Goal: Task Accomplishment & Management: Complete application form

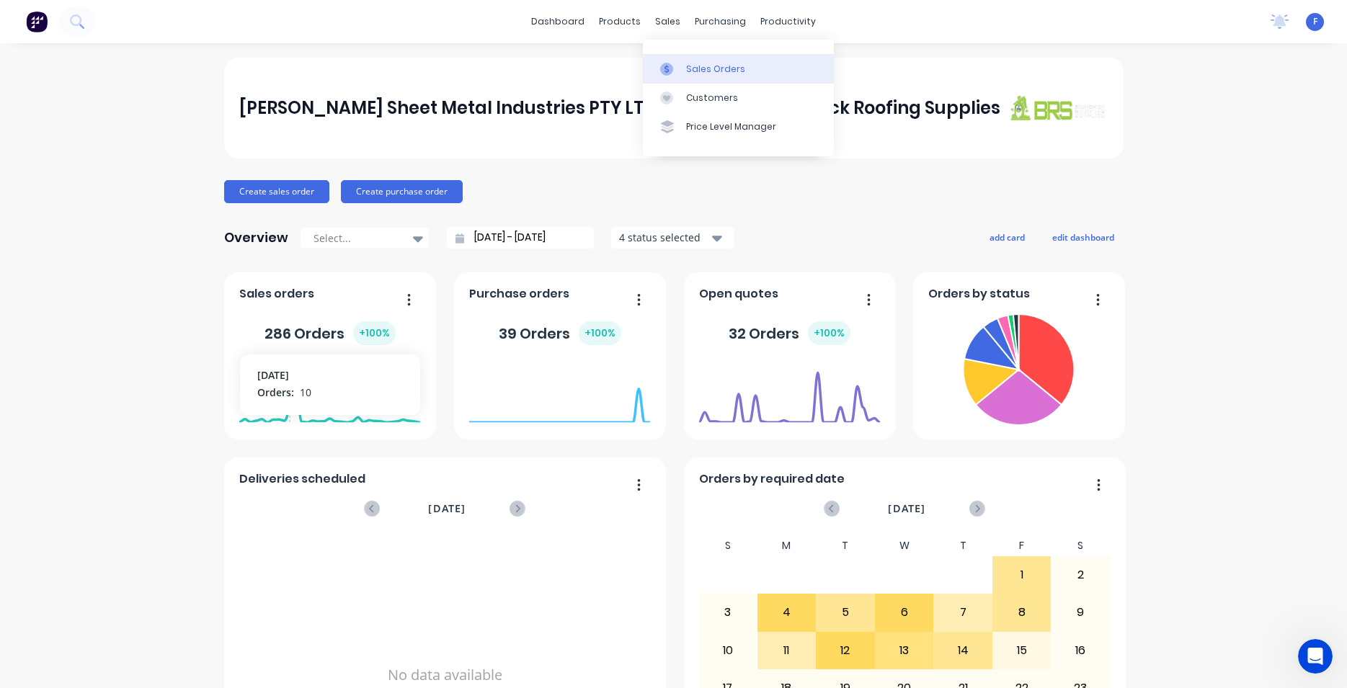
click at [703, 71] on div "Sales Orders" at bounding box center [715, 69] width 59 height 13
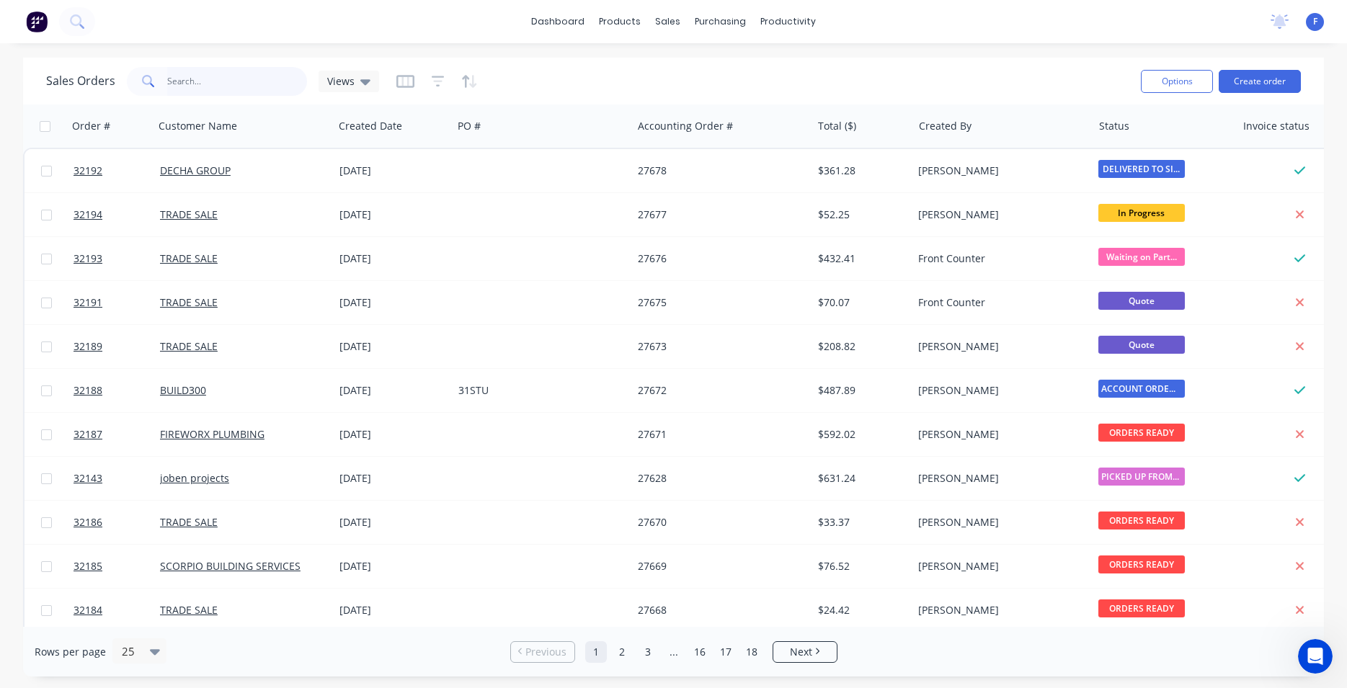
click at [233, 76] on input "text" at bounding box center [237, 81] width 141 height 29
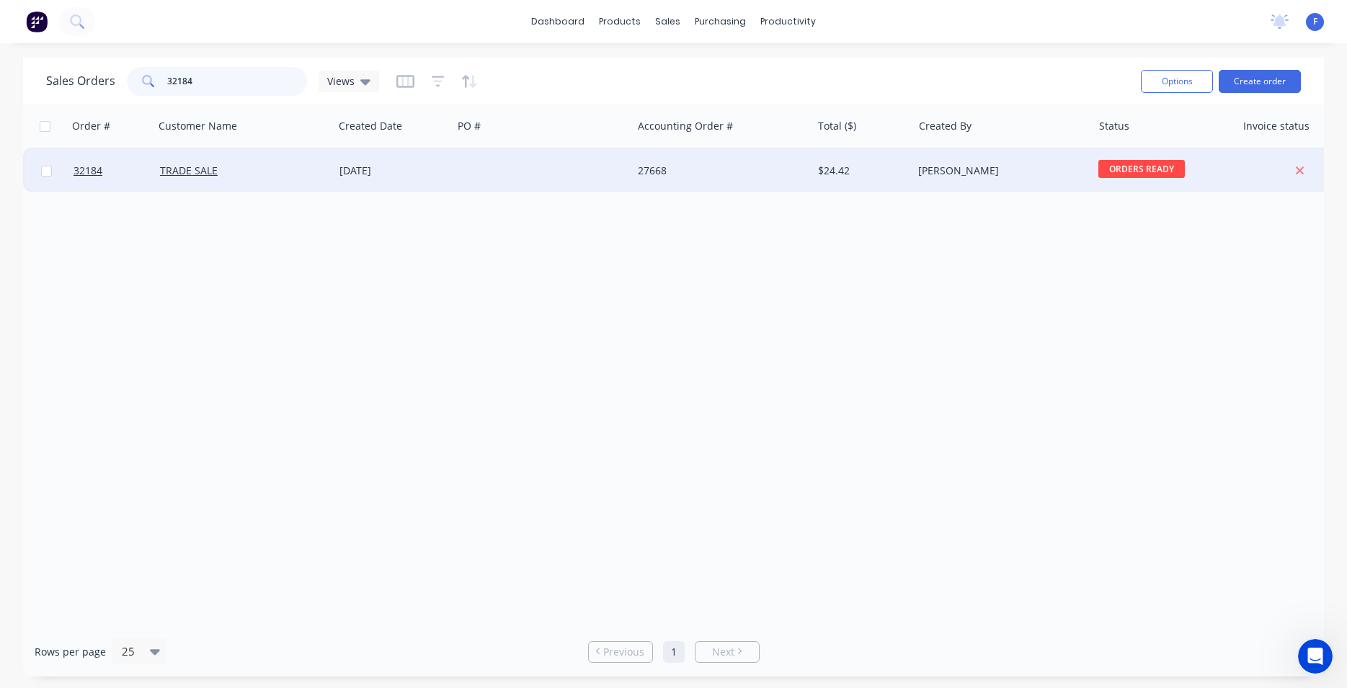
type input "32184"
click at [793, 168] on div "27668" at bounding box center [718, 171] width 160 height 14
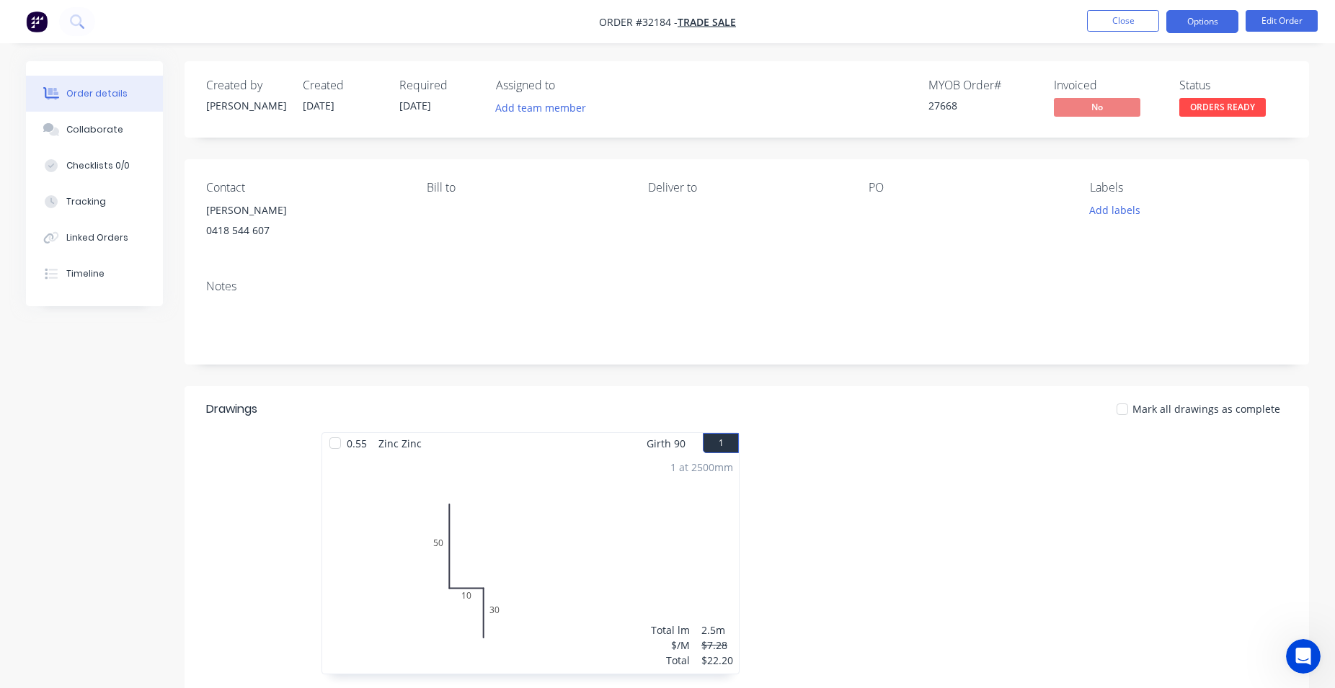
click at [1210, 25] on button "Options" at bounding box center [1202, 21] width 72 height 23
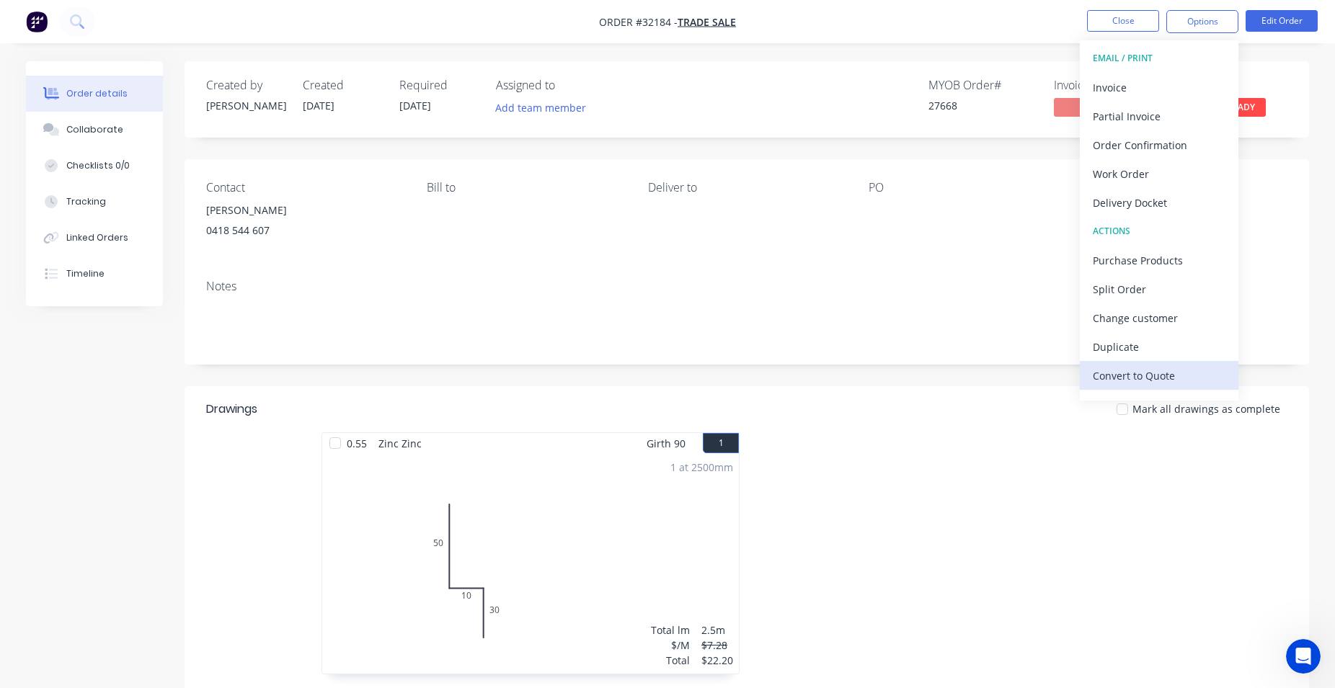
click at [1128, 372] on div "Convert to Quote" at bounding box center [1159, 375] width 133 height 21
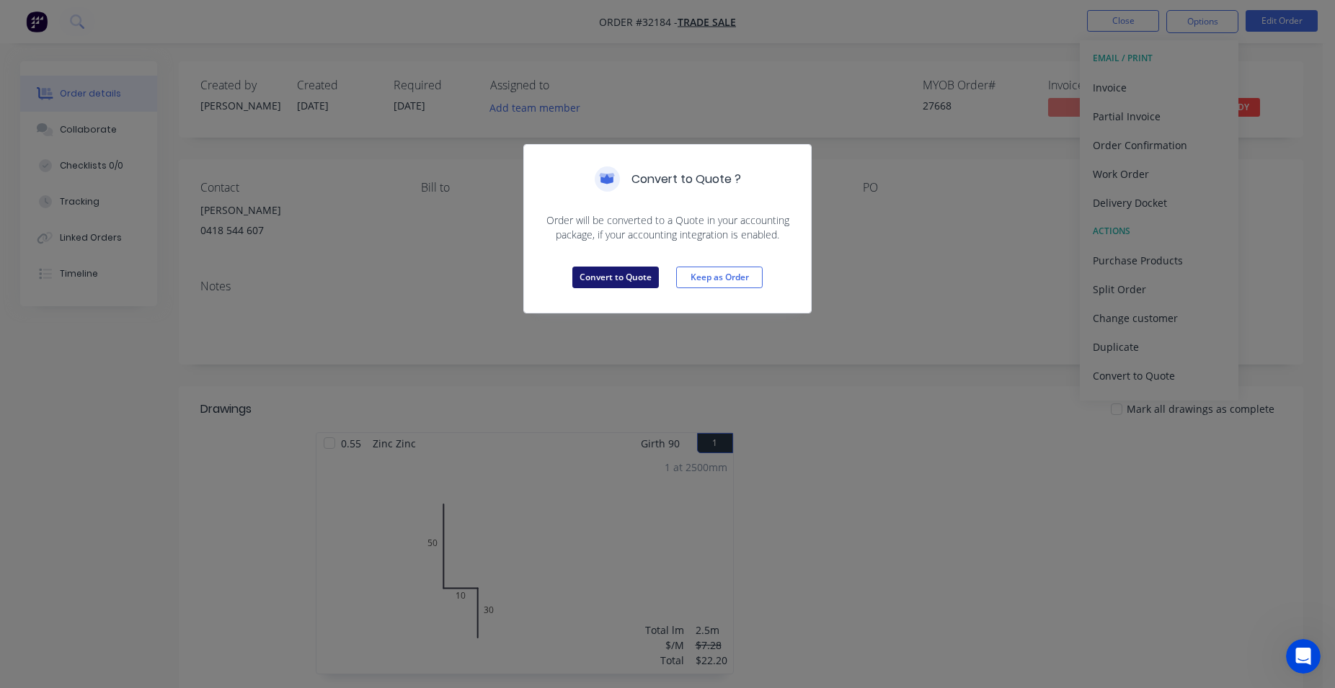
click at [631, 271] on button "Convert to Quote" at bounding box center [615, 278] width 86 height 22
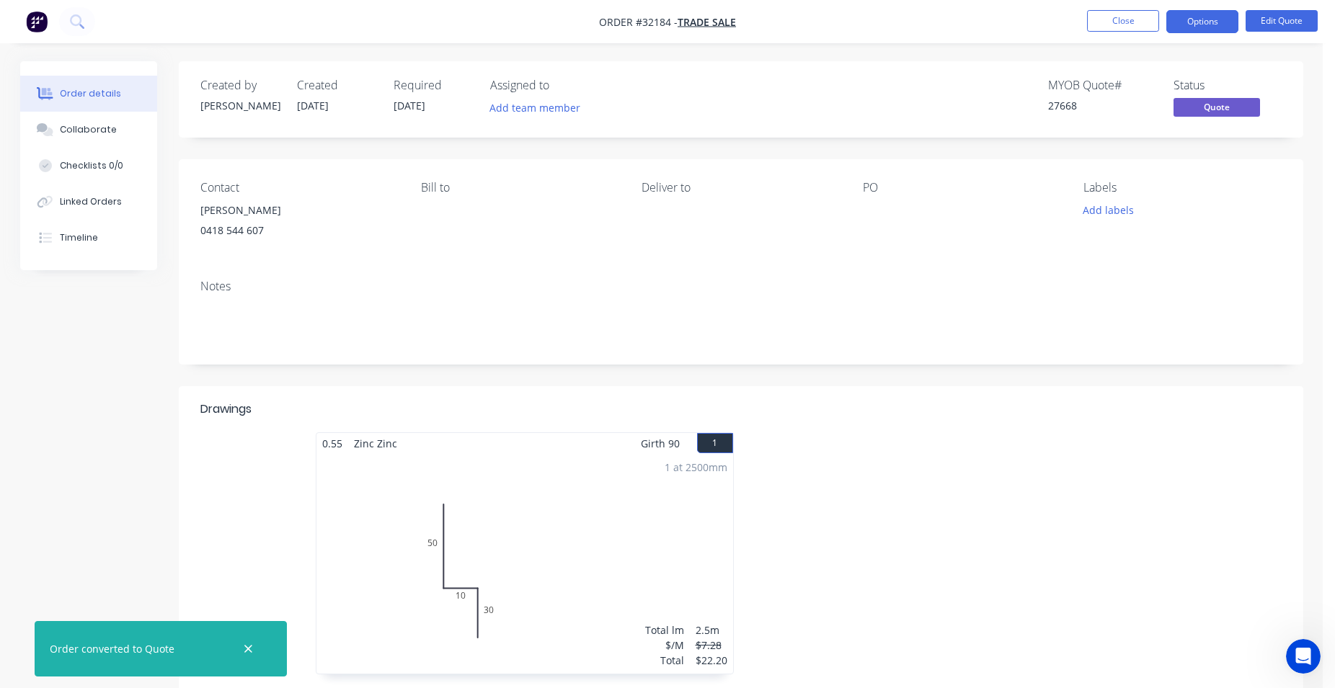
click at [1124, 24] on button "Close" at bounding box center [1123, 21] width 72 height 22
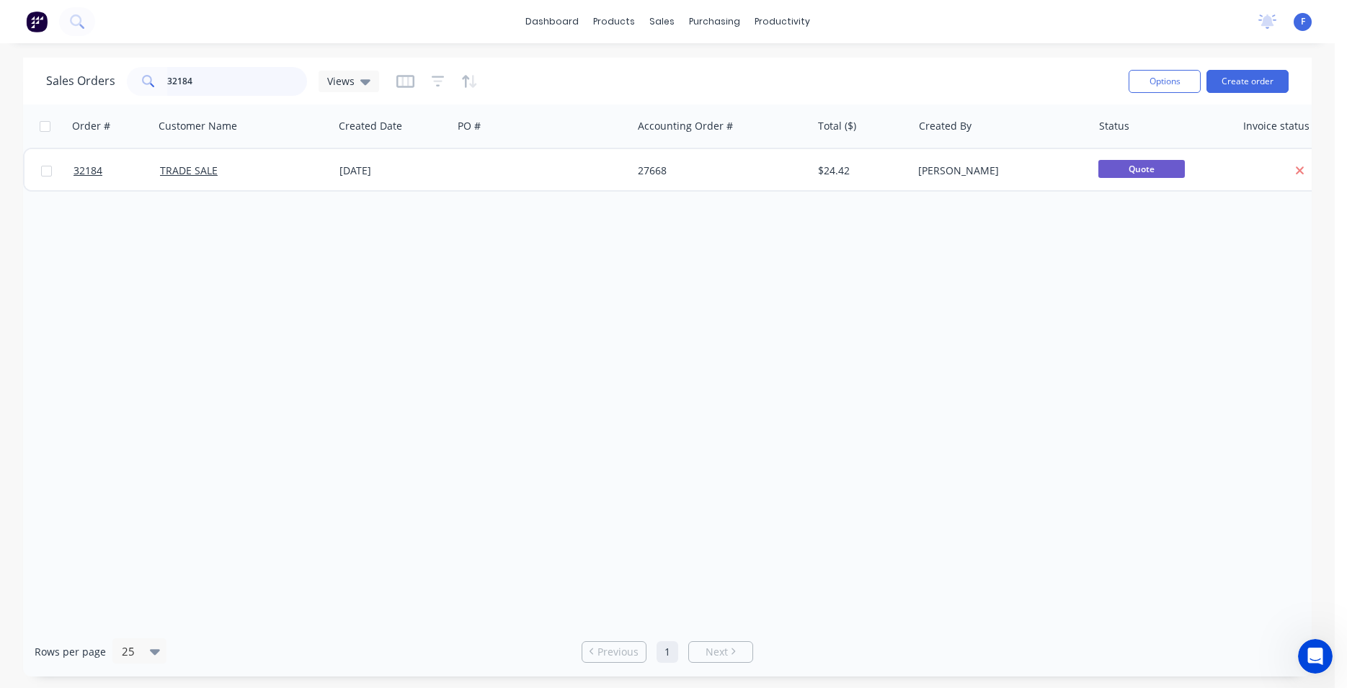
click at [233, 79] on input "32184" at bounding box center [237, 81] width 141 height 29
type input "3"
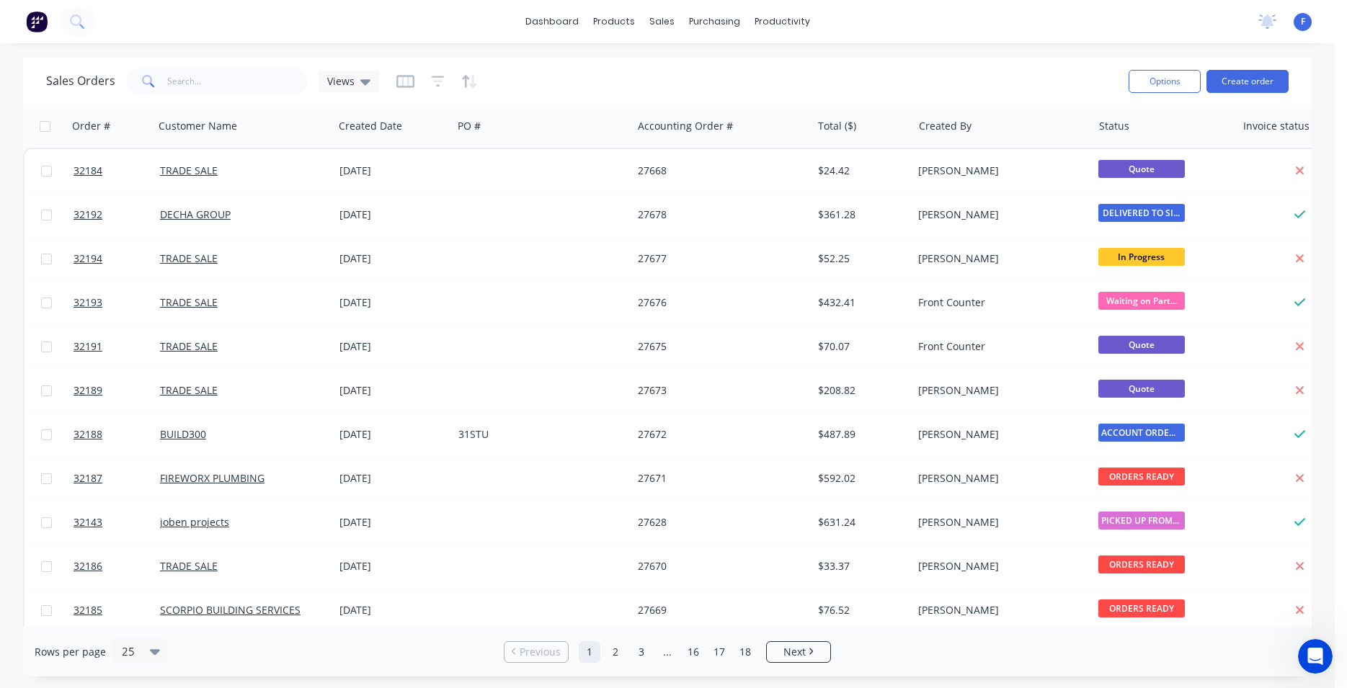
click at [33, 25] on img at bounding box center [37, 22] width 22 height 22
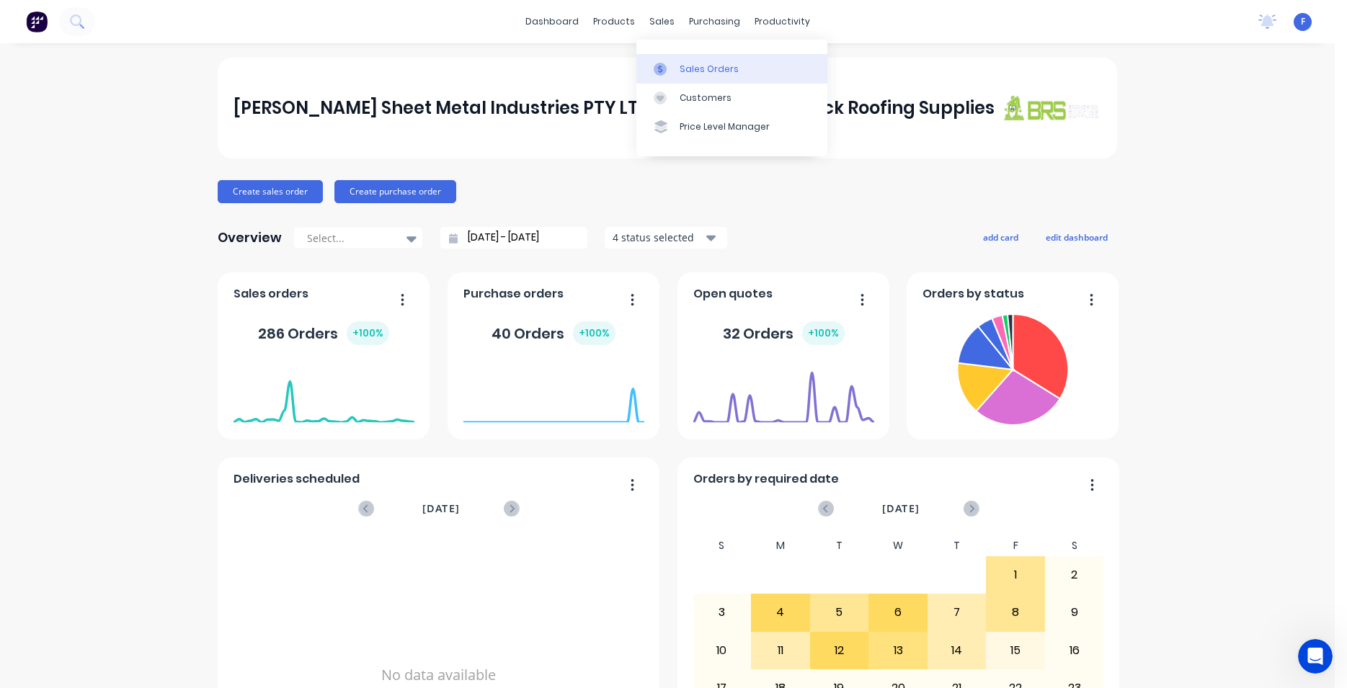
click at [705, 70] on div "Sales Orders" at bounding box center [709, 69] width 59 height 13
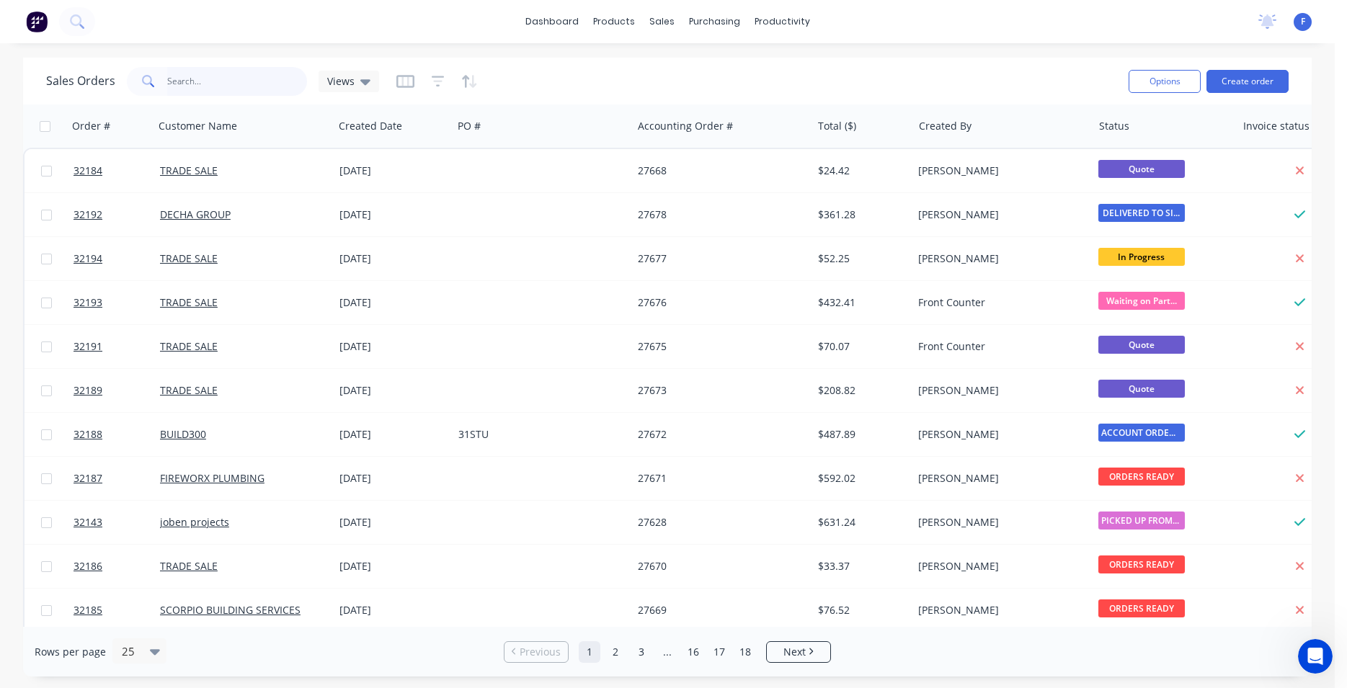
click at [230, 76] on input "text" at bounding box center [237, 81] width 141 height 29
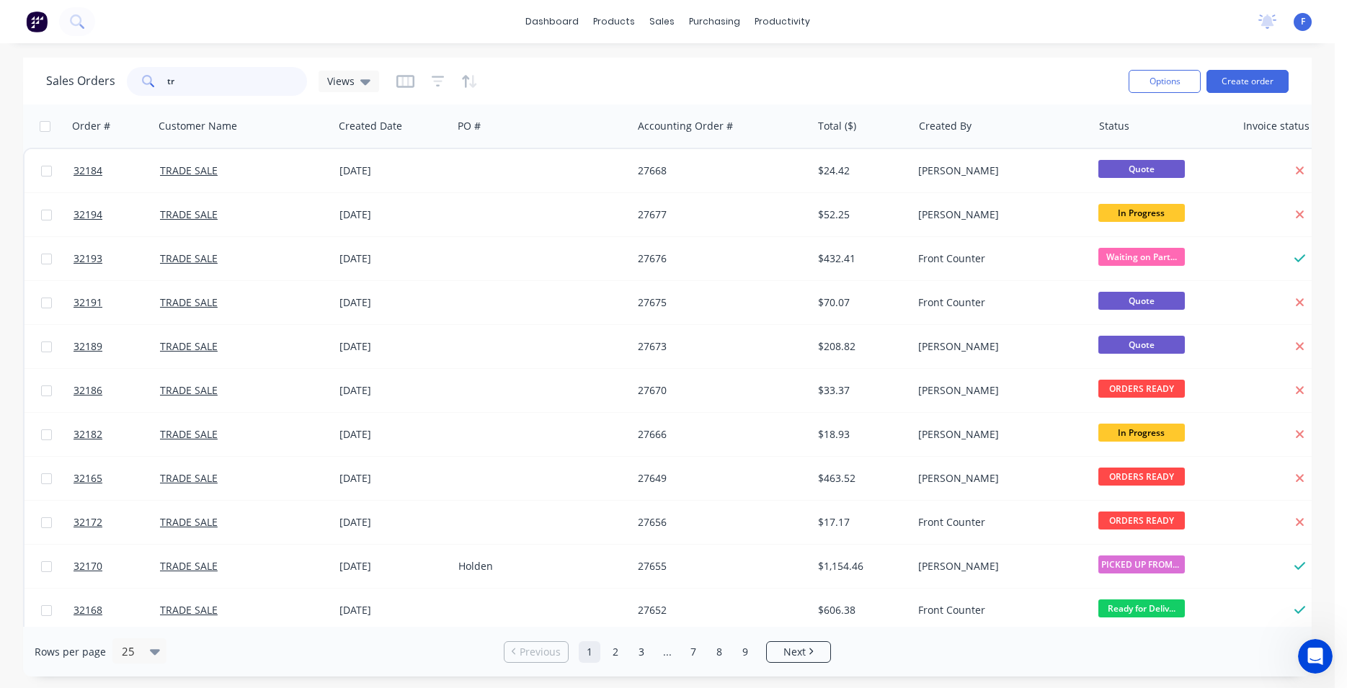
type input "t"
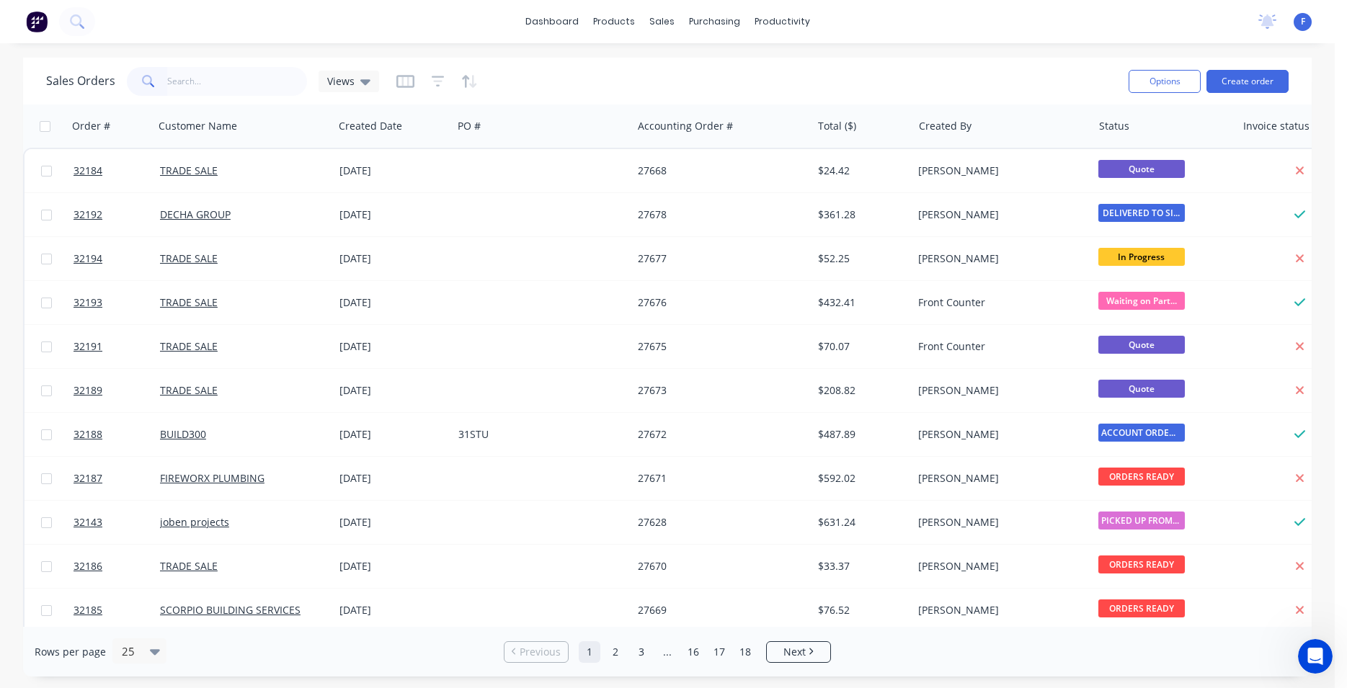
click at [31, 24] on img at bounding box center [37, 22] width 22 height 22
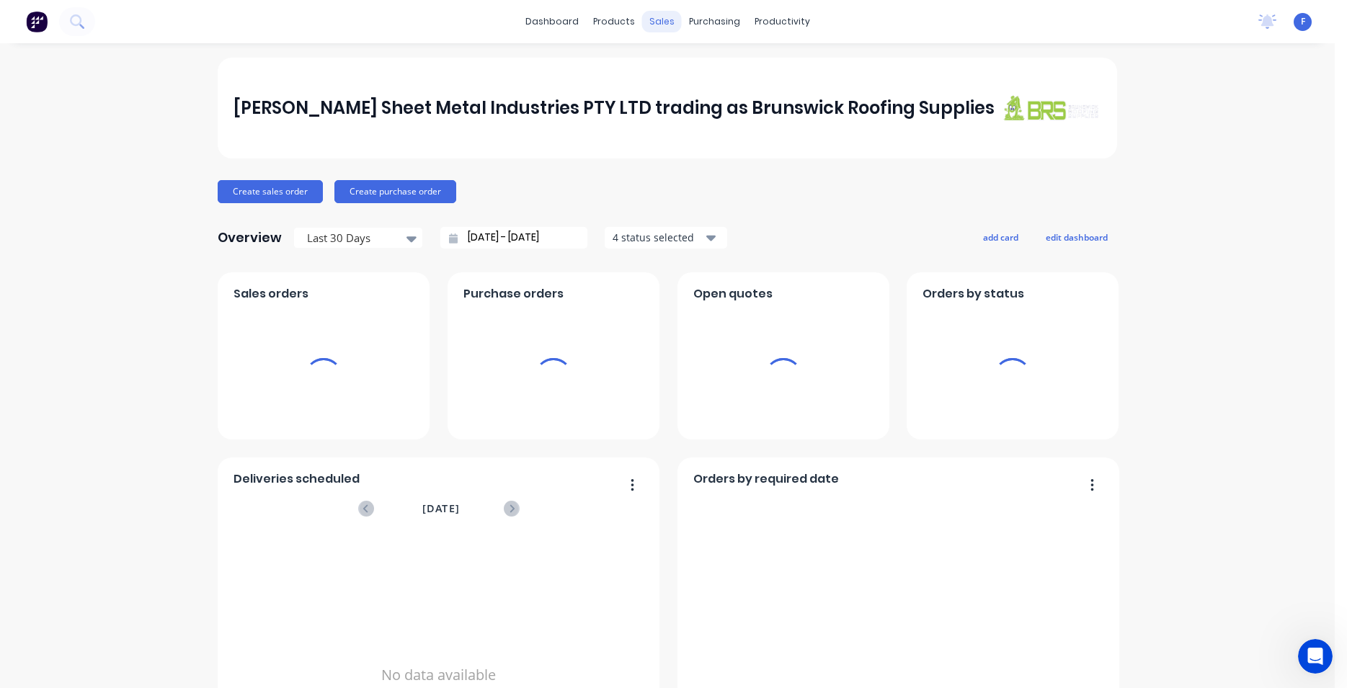
click at [660, 19] on div "sales" at bounding box center [662, 22] width 40 height 22
click at [661, 21] on div "sales" at bounding box center [662, 22] width 40 height 22
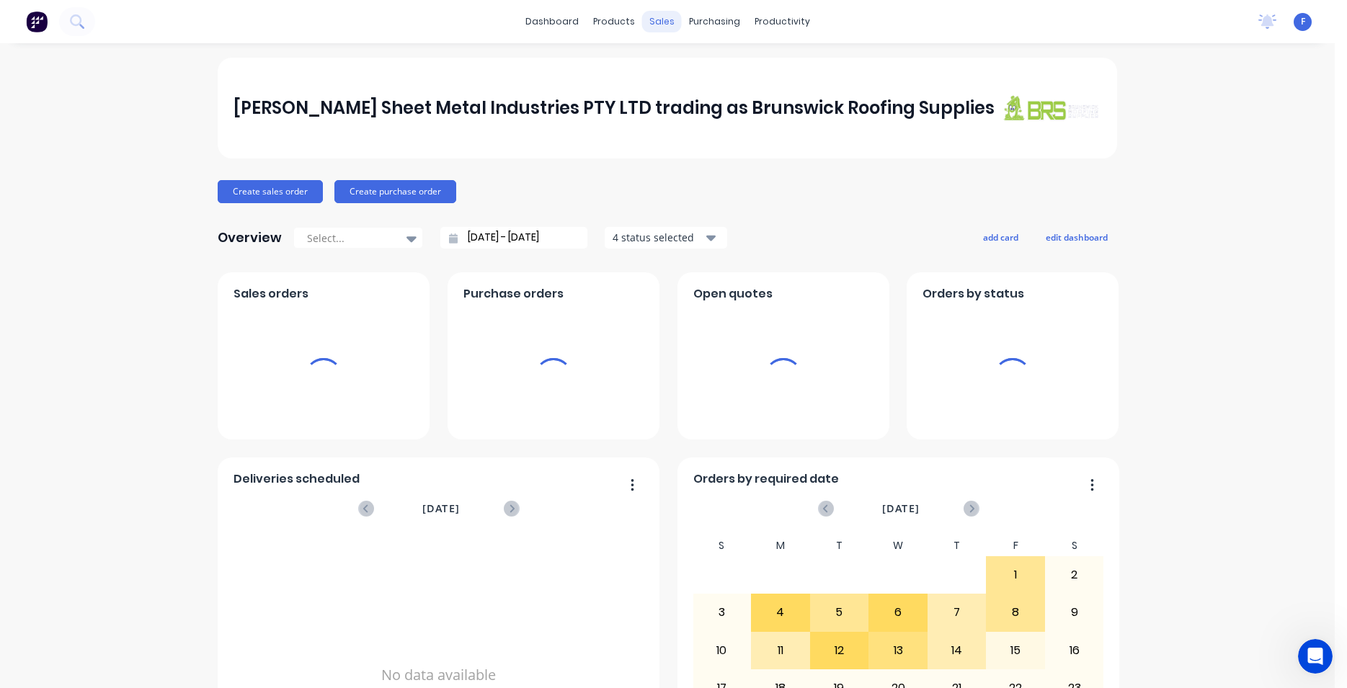
click at [664, 28] on div "sales" at bounding box center [662, 22] width 40 height 22
click at [661, 22] on div "sales" at bounding box center [662, 22] width 40 height 22
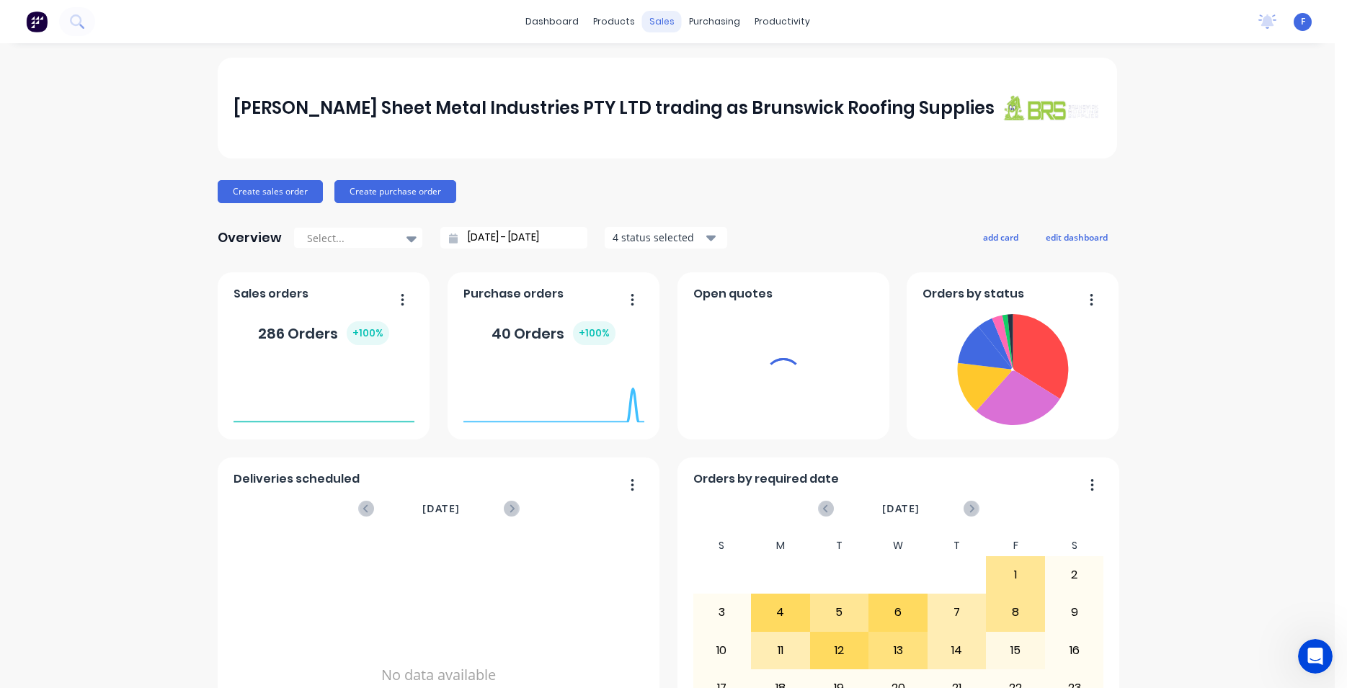
click at [653, 22] on div "sales" at bounding box center [662, 22] width 40 height 22
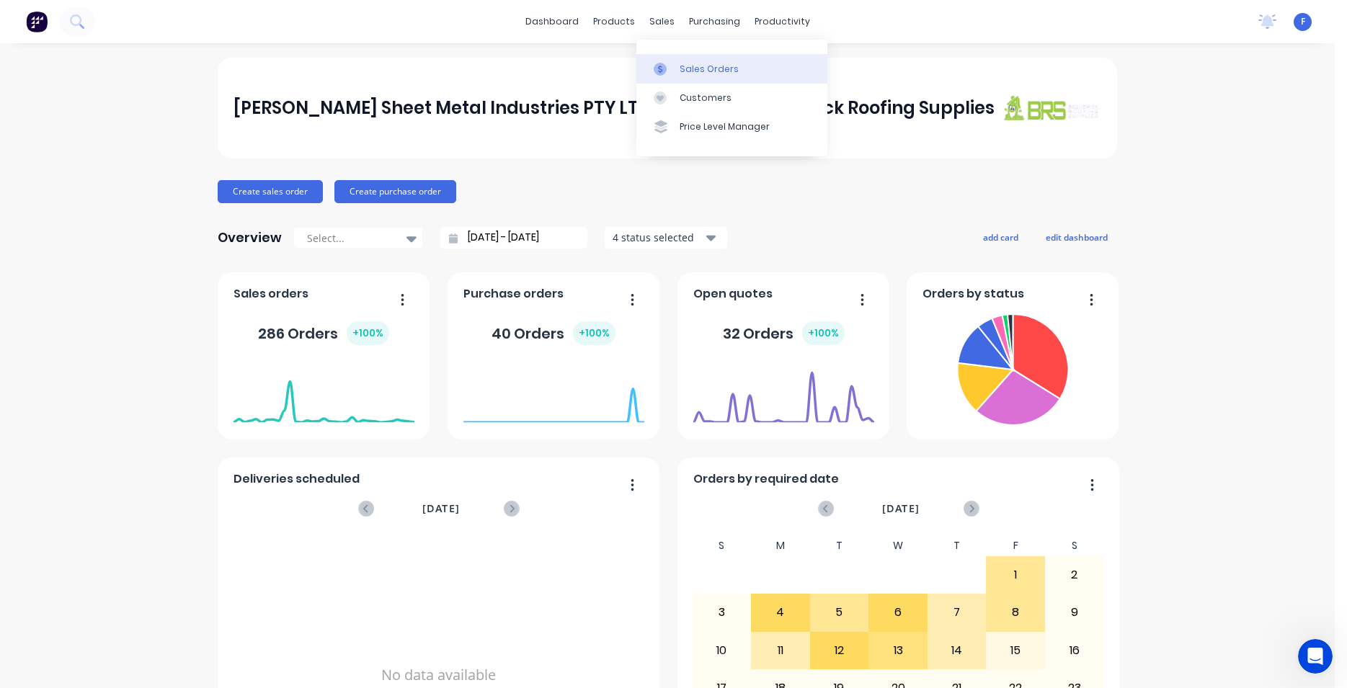
click at [707, 68] on div "Sales Orders" at bounding box center [709, 69] width 59 height 13
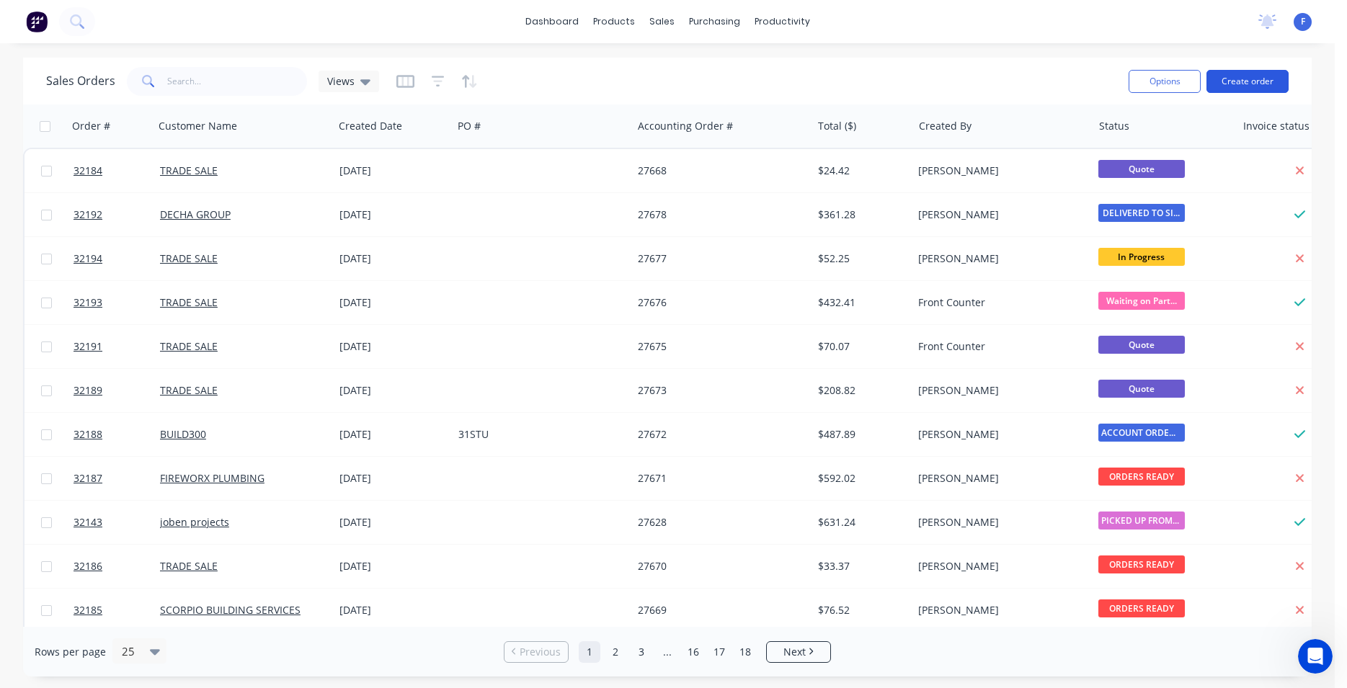
click at [1241, 81] on button "Create order" at bounding box center [1247, 81] width 82 height 23
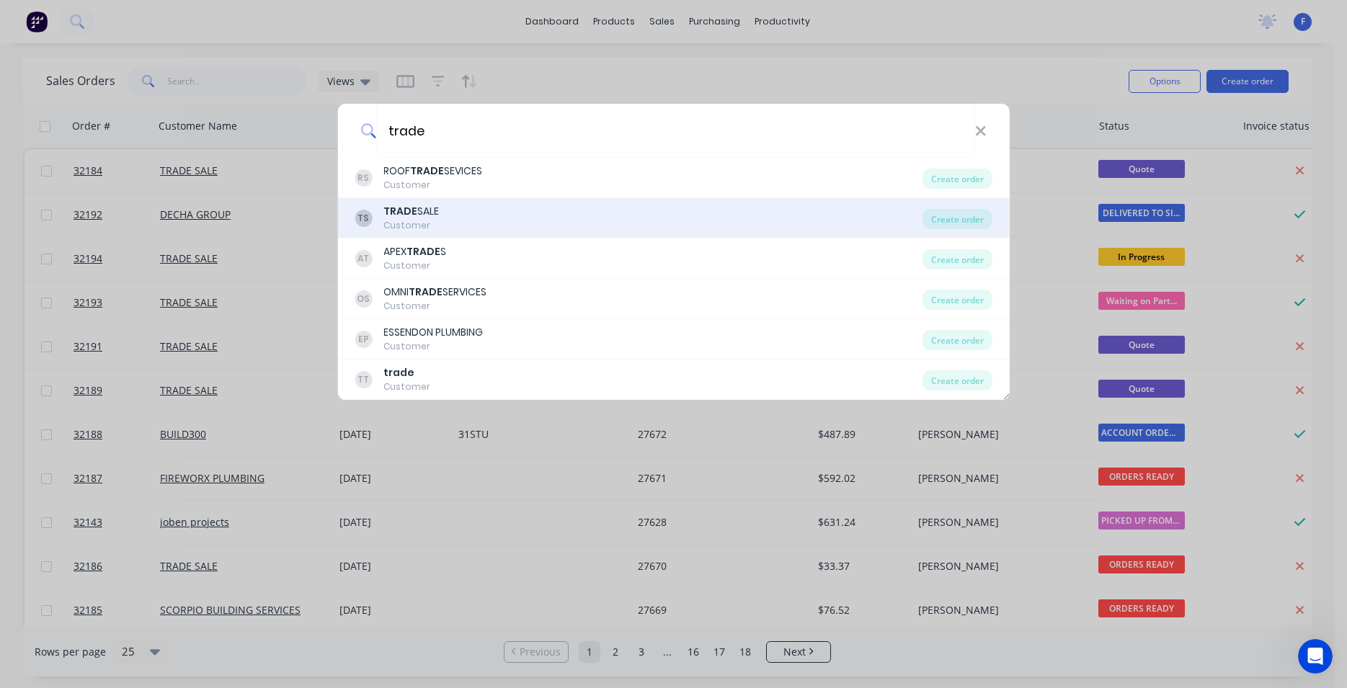
type input "trade"
click at [479, 225] on div "TS TRADE SALE Customer" at bounding box center [639, 218] width 568 height 28
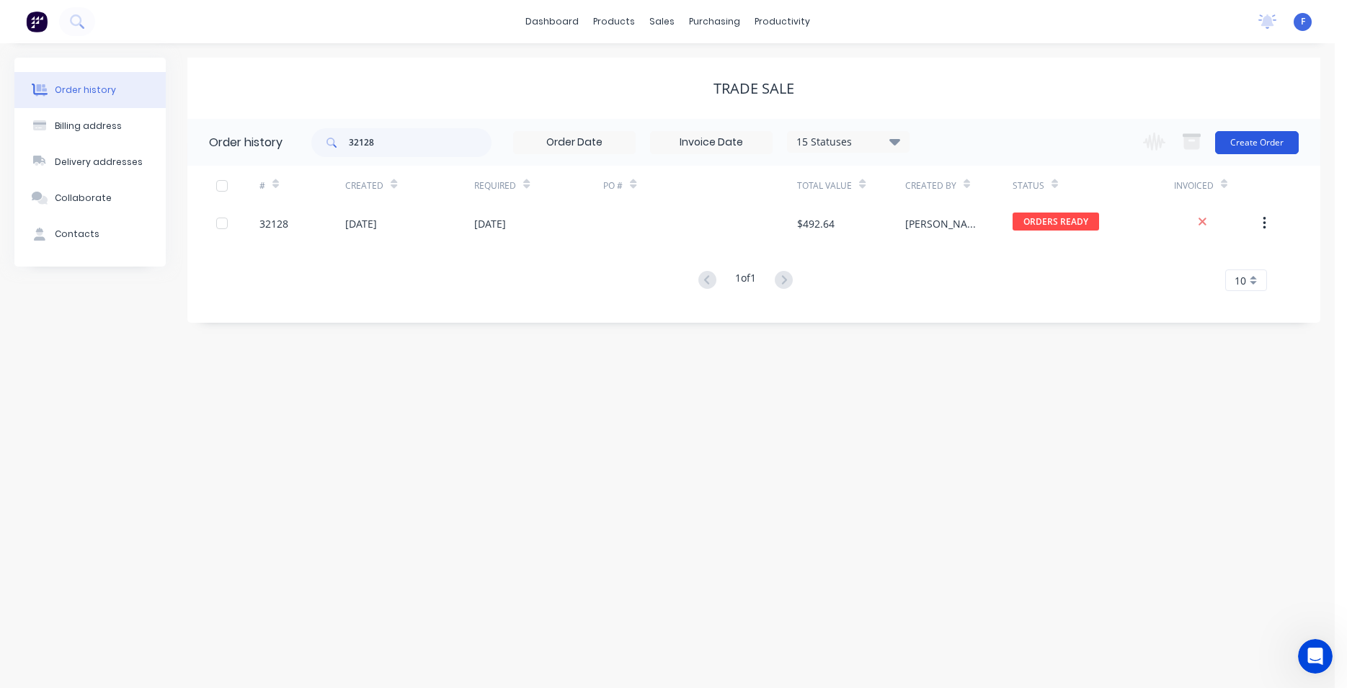
click at [1243, 147] on button "Create Order" at bounding box center [1257, 142] width 84 height 23
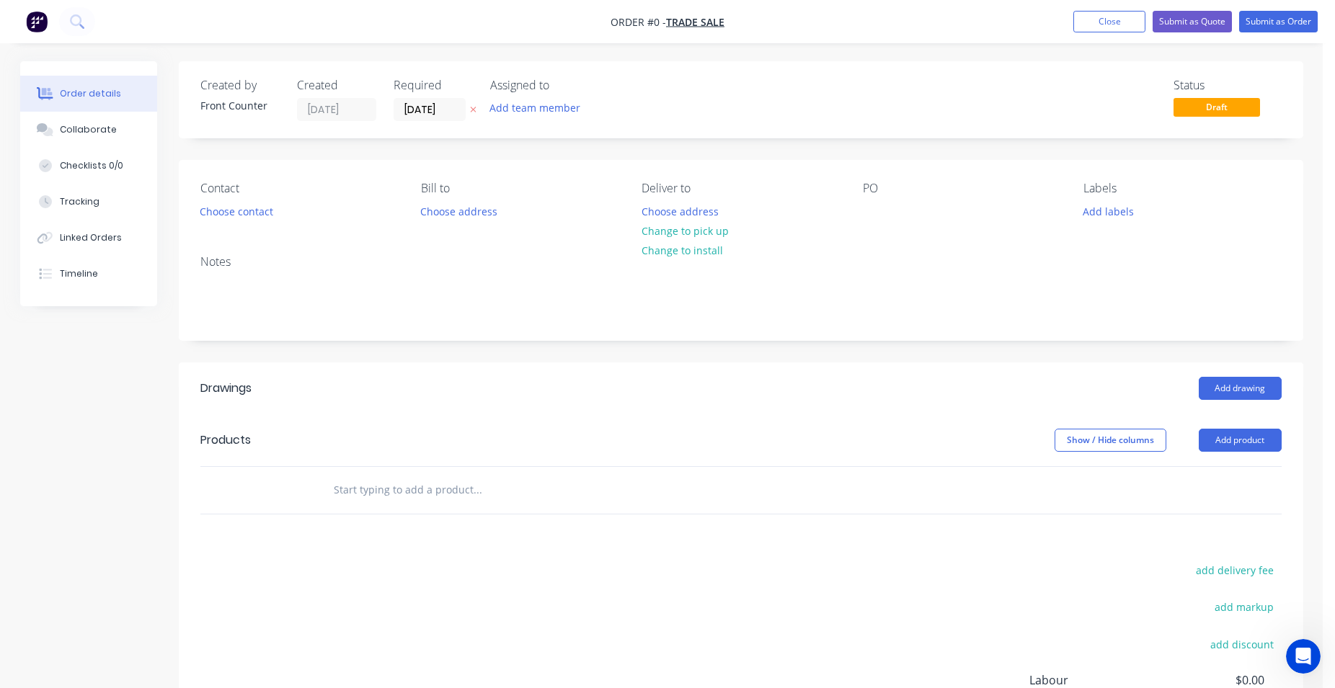
drag, startPoint x: 396, startPoint y: 473, endPoint x: 391, endPoint y: 485, distance: 12.9
click at [391, 485] on div "Products Show / Hide columns Add product" at bounding box center [741, 464] width 1124 height 100
click at [390, 485] on input "text" at bounding box center [477, 490] width 288 height 29
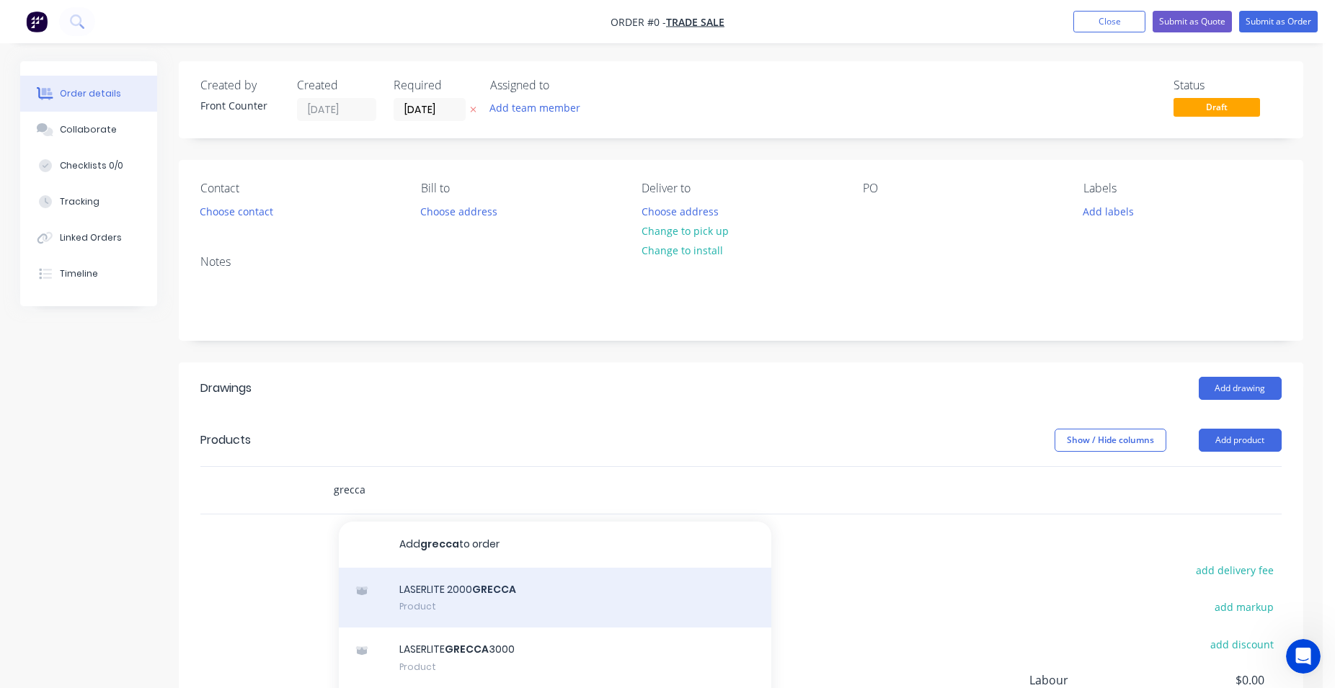
type input "grecca"
click at [531, 606] on div "LASERLITE 2000 GRECCA Product" at bounding box center [555, 598] width 432 height 61
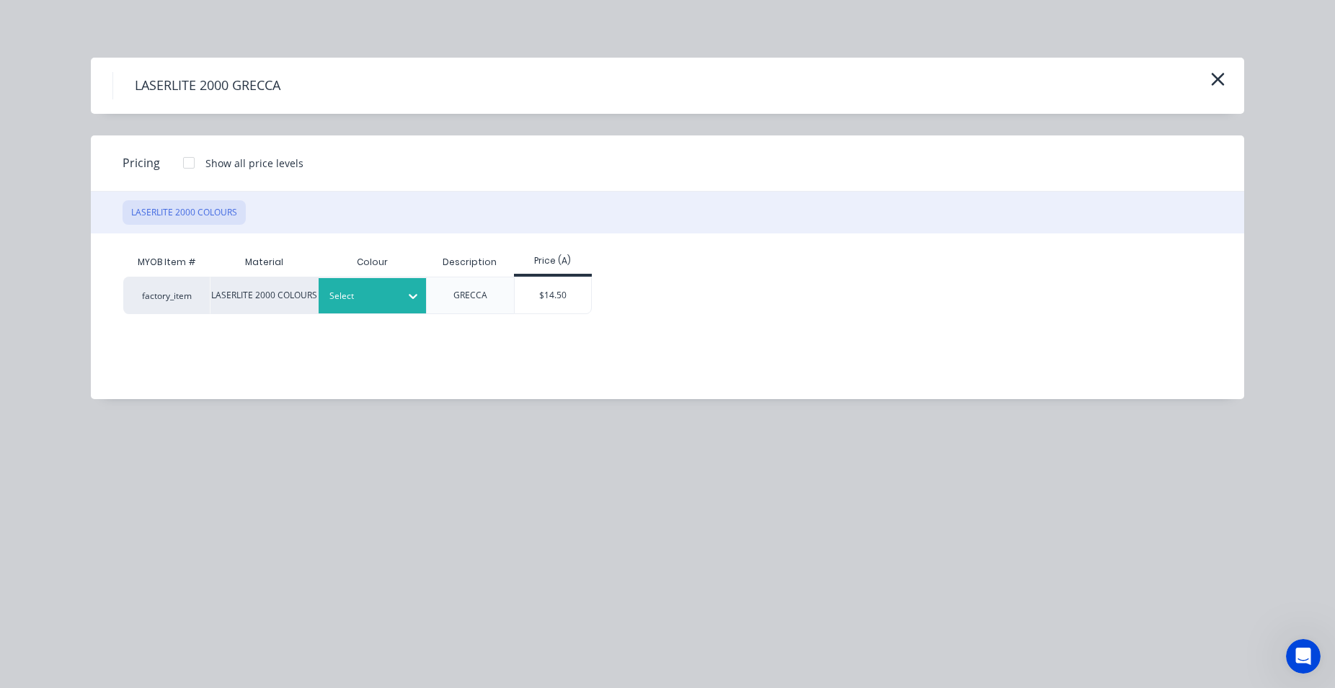
click at [419, 300] on icon at bounding box center [413, 296] width 14 height 14
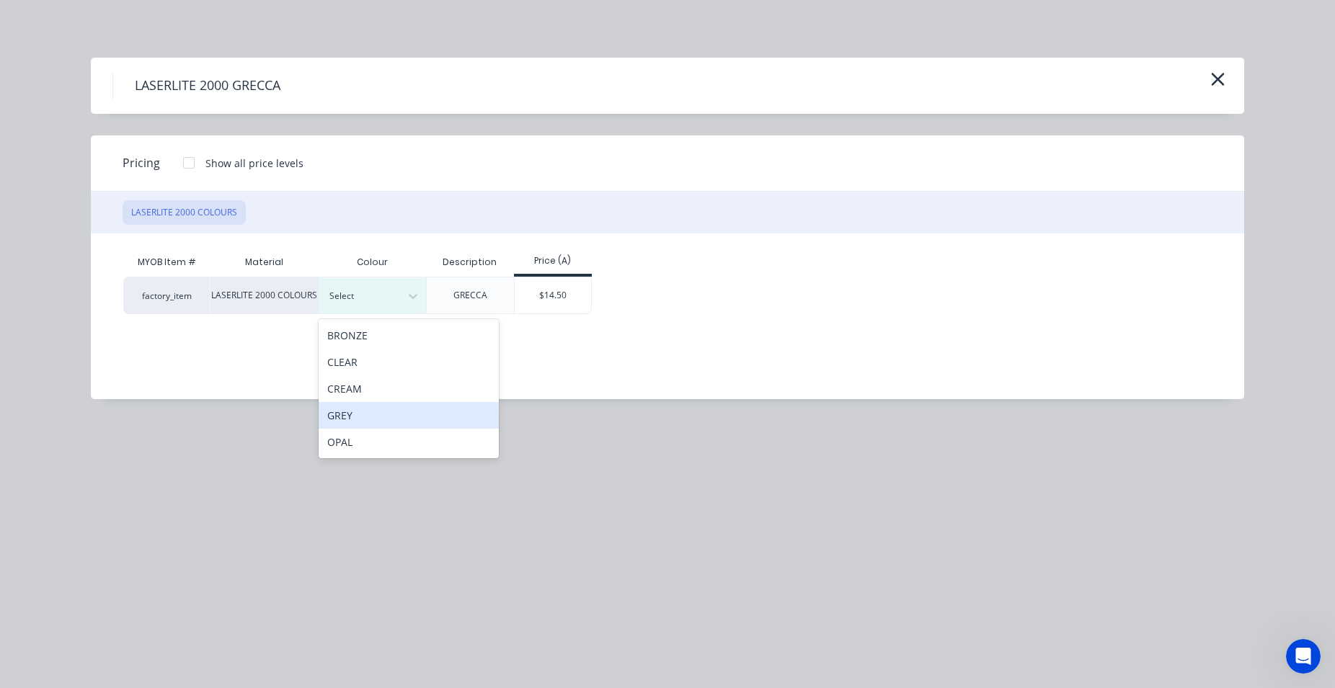
click at [378, 417] on div "GREY" at bounding box center [409, 415] width 180 height 27
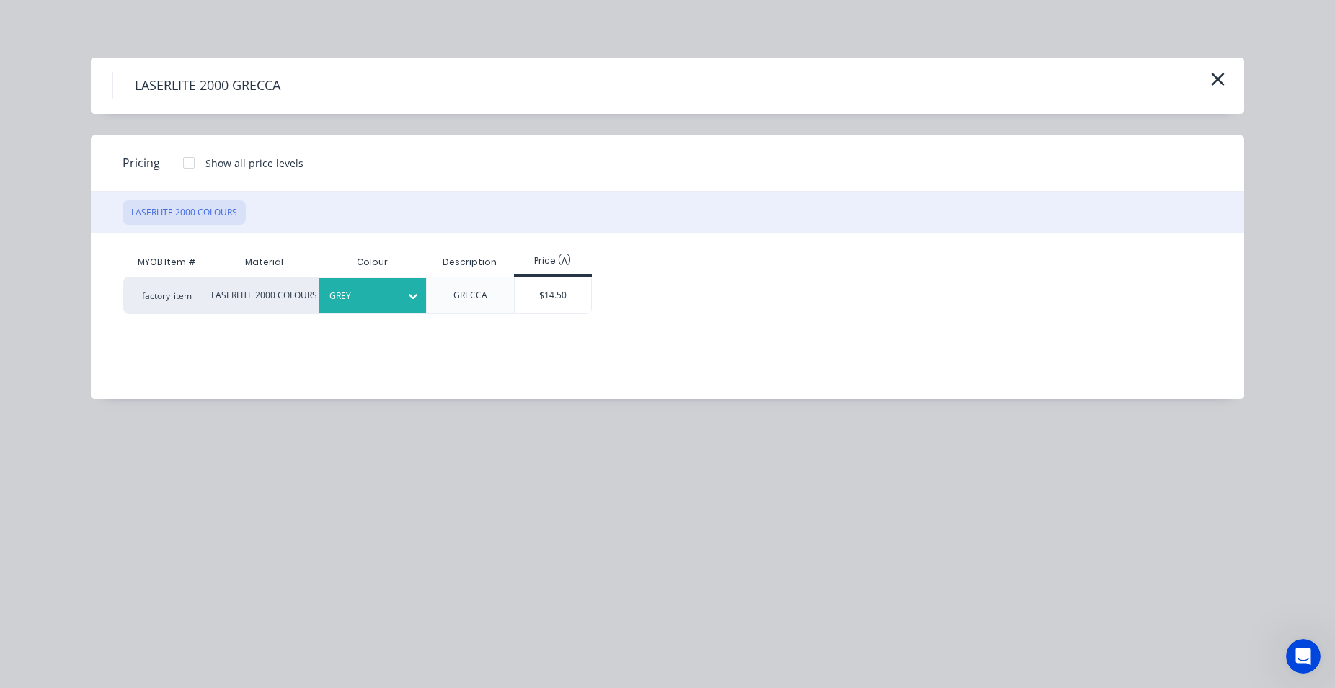
click at [550, 295] on div "$14.50" at bounding box center [553, 295] width 77 height 36
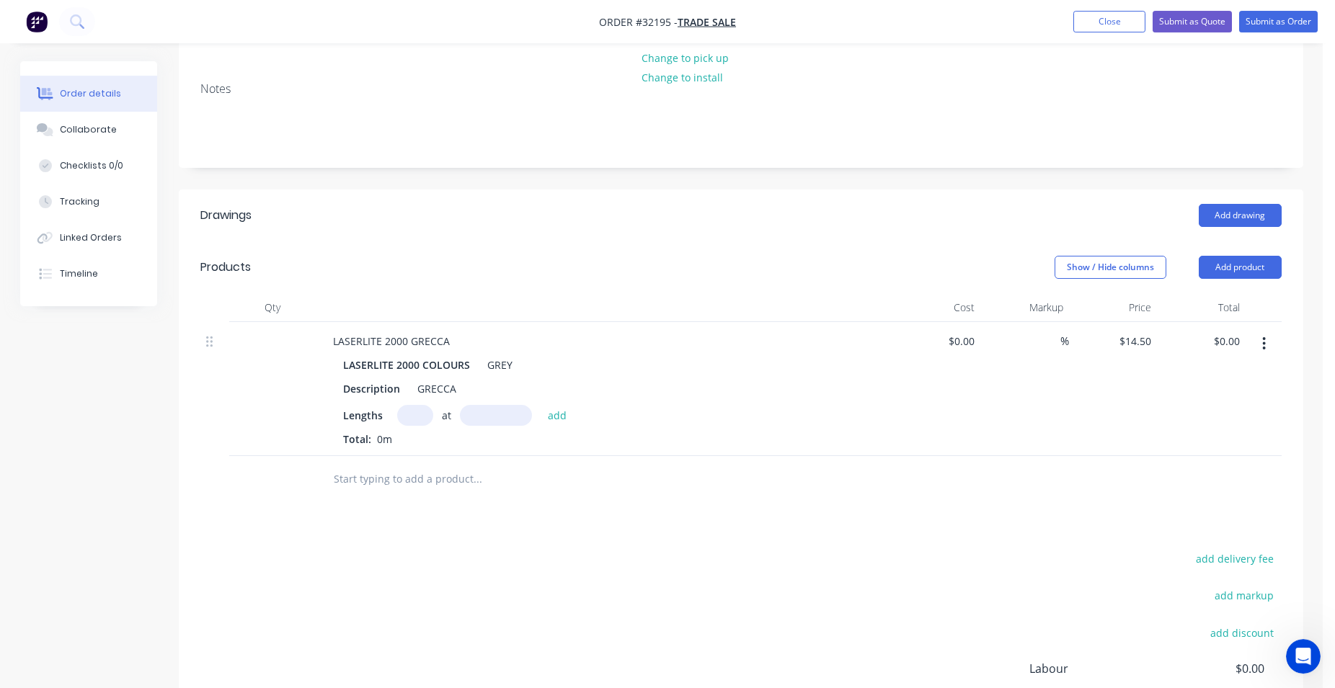
scroll to position [221, 0]
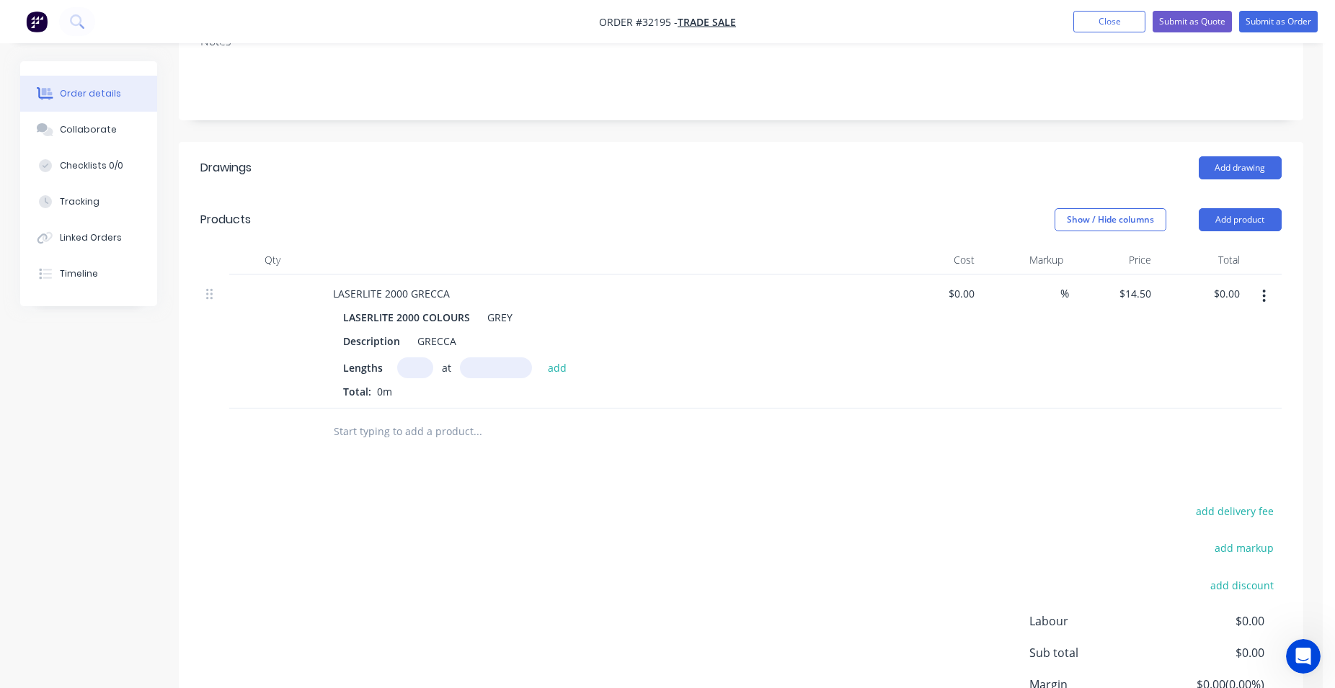
click at [422, 368] on input "text" at bounding box center [415, 367] width 36 height 21
type input "1"
type input "5000"
click at [540, 357] on button "add" at bounding box center [557, 366] width 34 height 19
type input "$72.50"
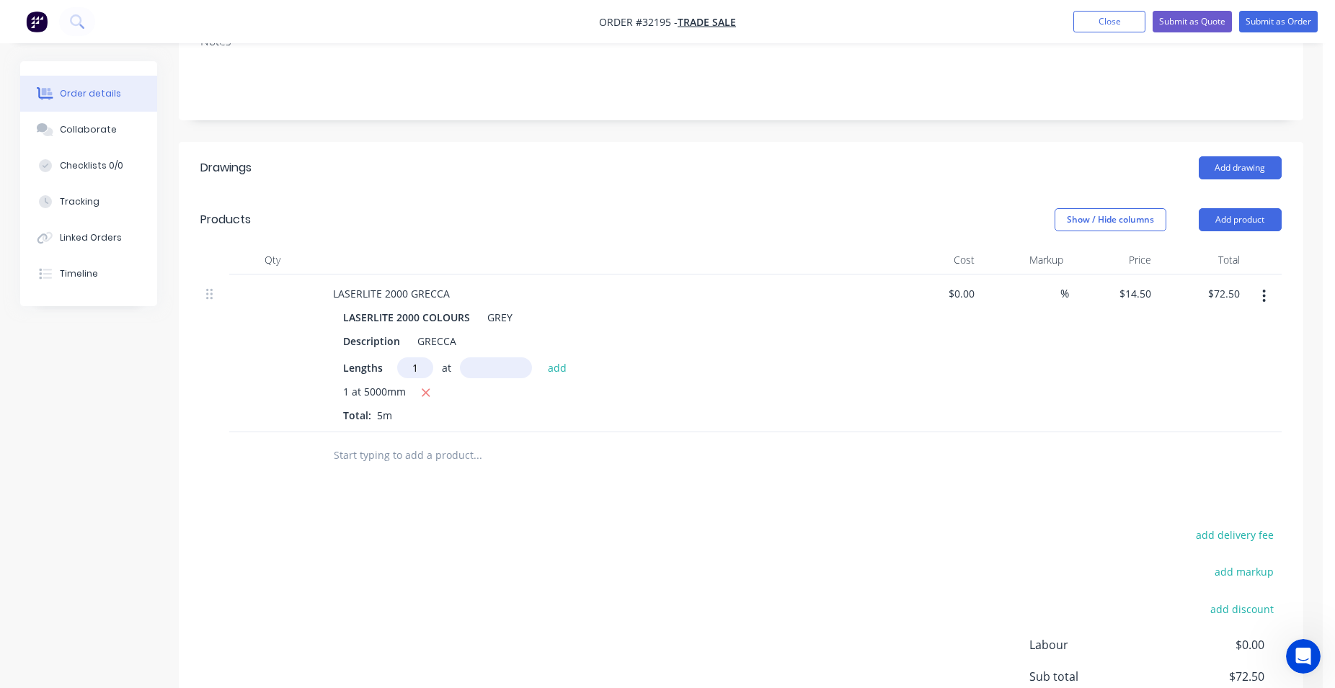
type input "1"
type input "4500"
click at [540, 357] on button "add" at bounding box center [557, 366] width 34 height 19
type input "$137.75"
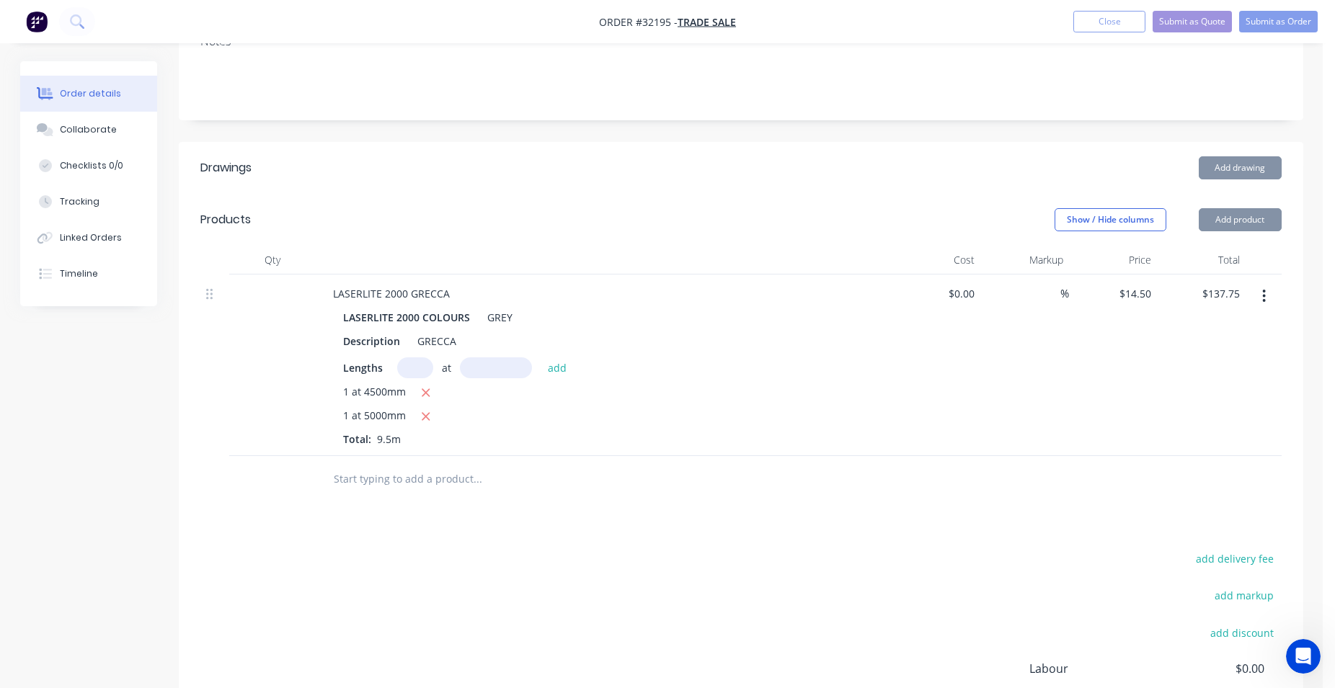
click at [540, 357] on button "add" at bounding box center [557, 366] width 34 height 19
type input "1"
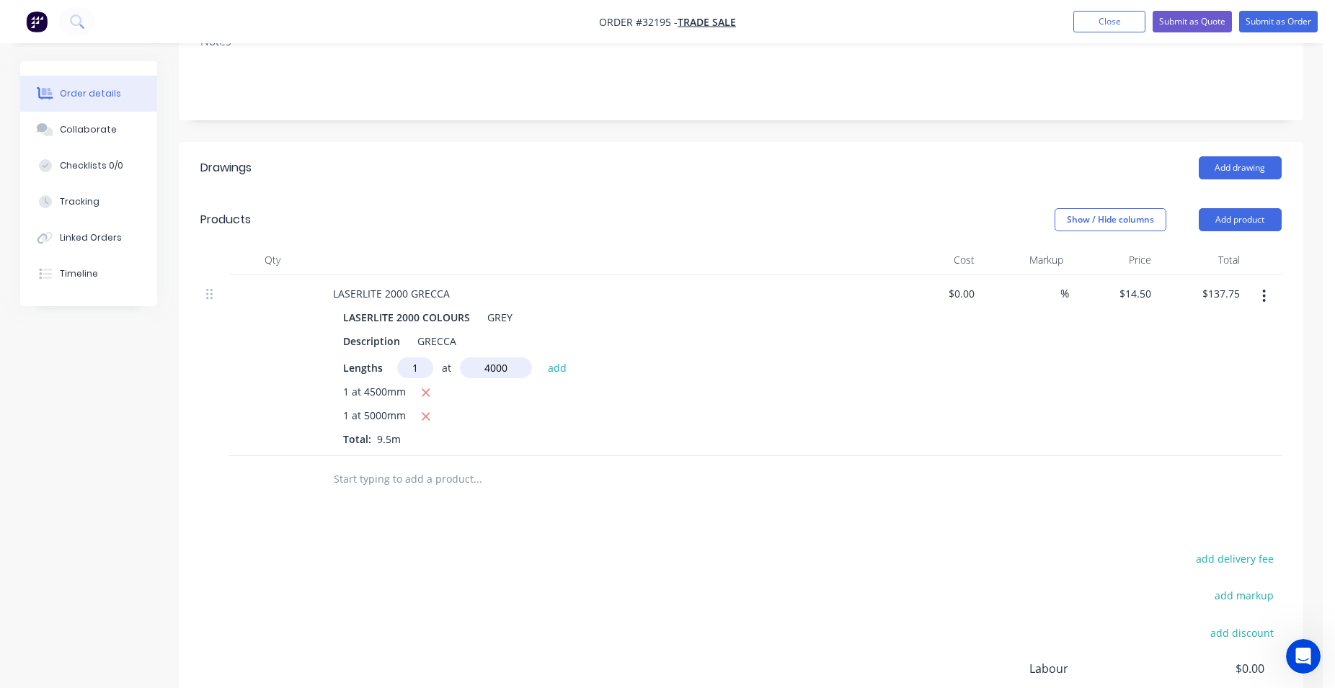
type input "4000"
click at [540, 357] on button "add" at bounding box center [557, 366] width 34 height 19
type input "$195.75"
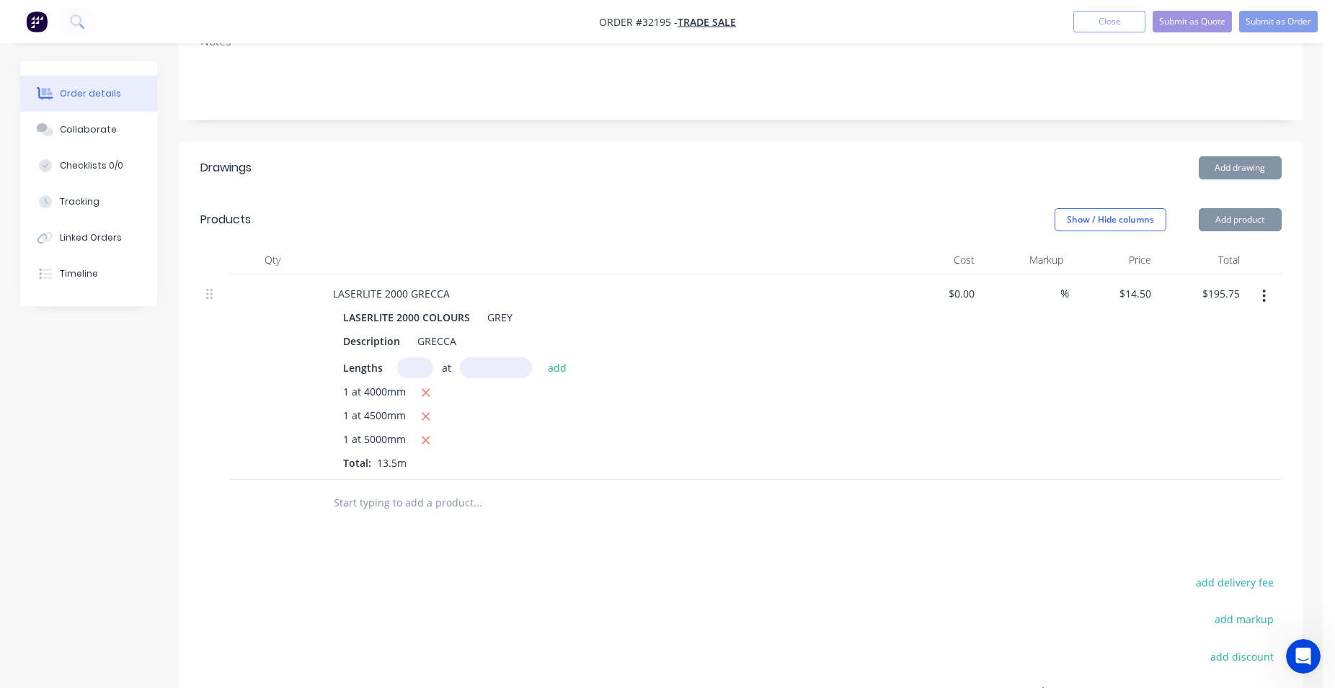
click at [540, 357] on button "add" at bounding box center [557, 366] width 34 height 19
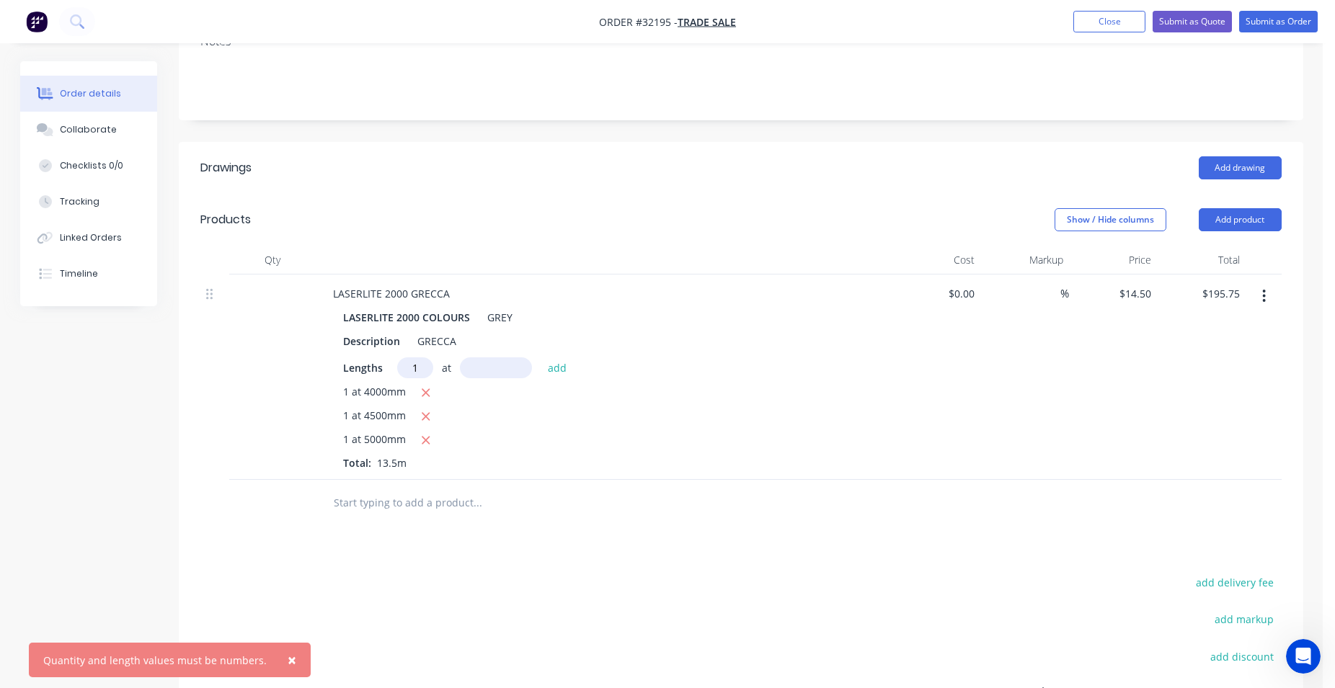
type input "1"
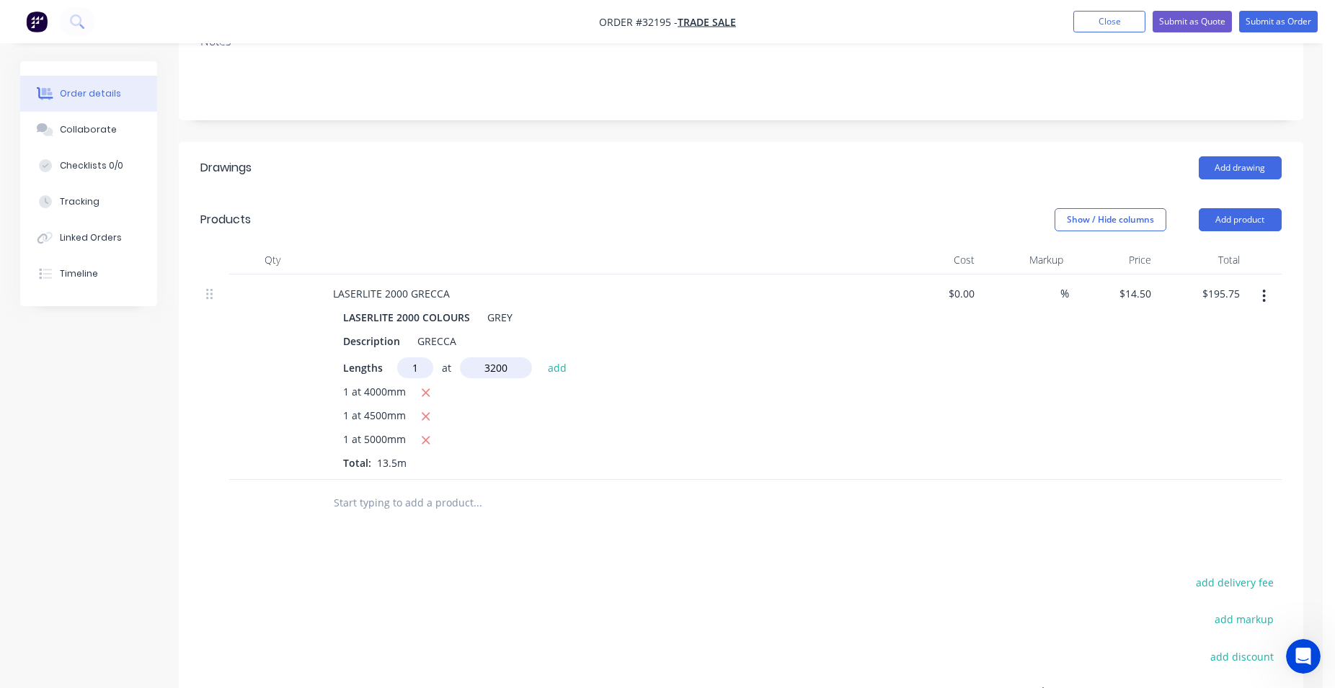
type input "3200"
click at [540, 357] on button "add" at bounding box center [557, 366] width 34 height 19
type input "$242.15"
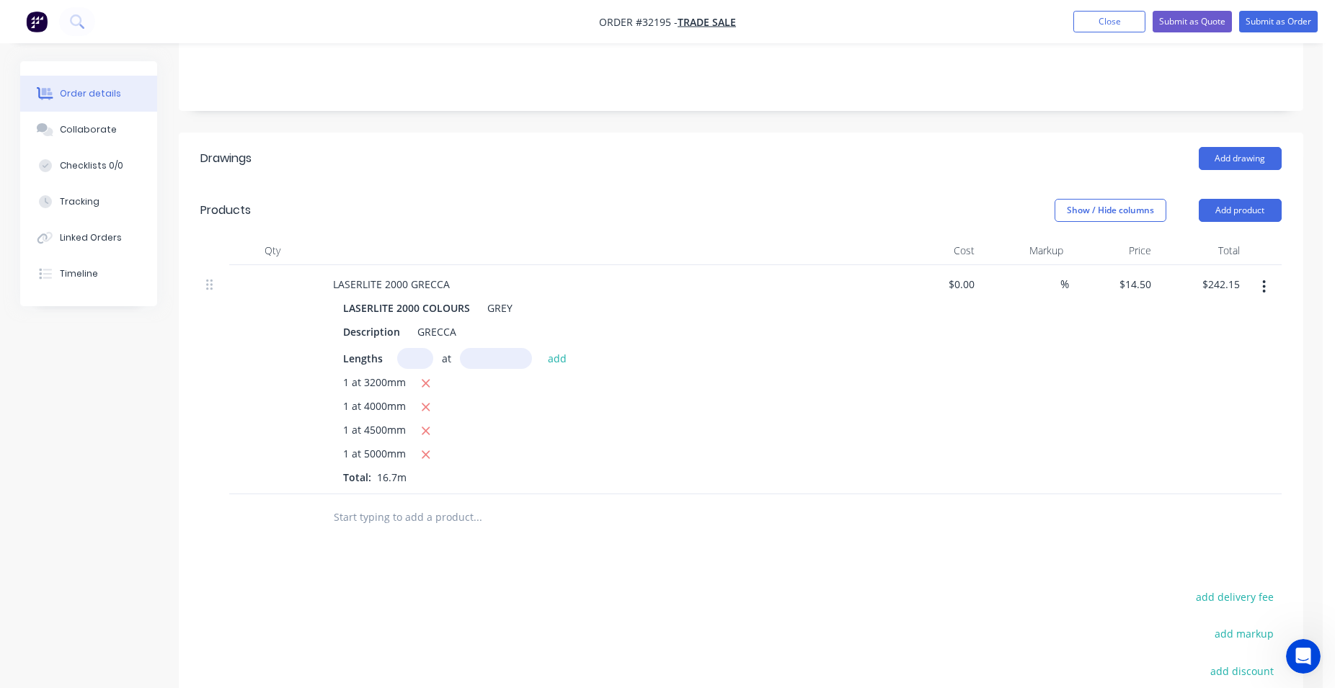
scroll to position [0, 0]
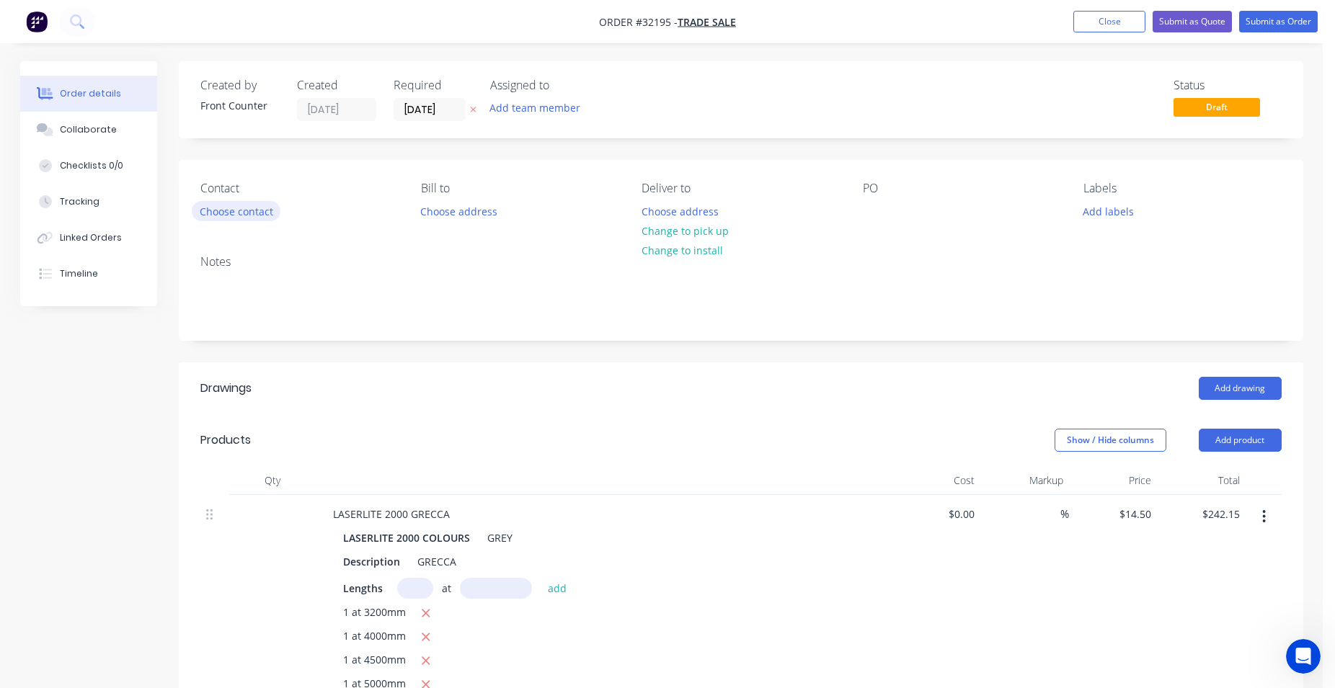
click at [241, 213] on button "Choose contact" at bounding box center [236, 210] width 89 height 19
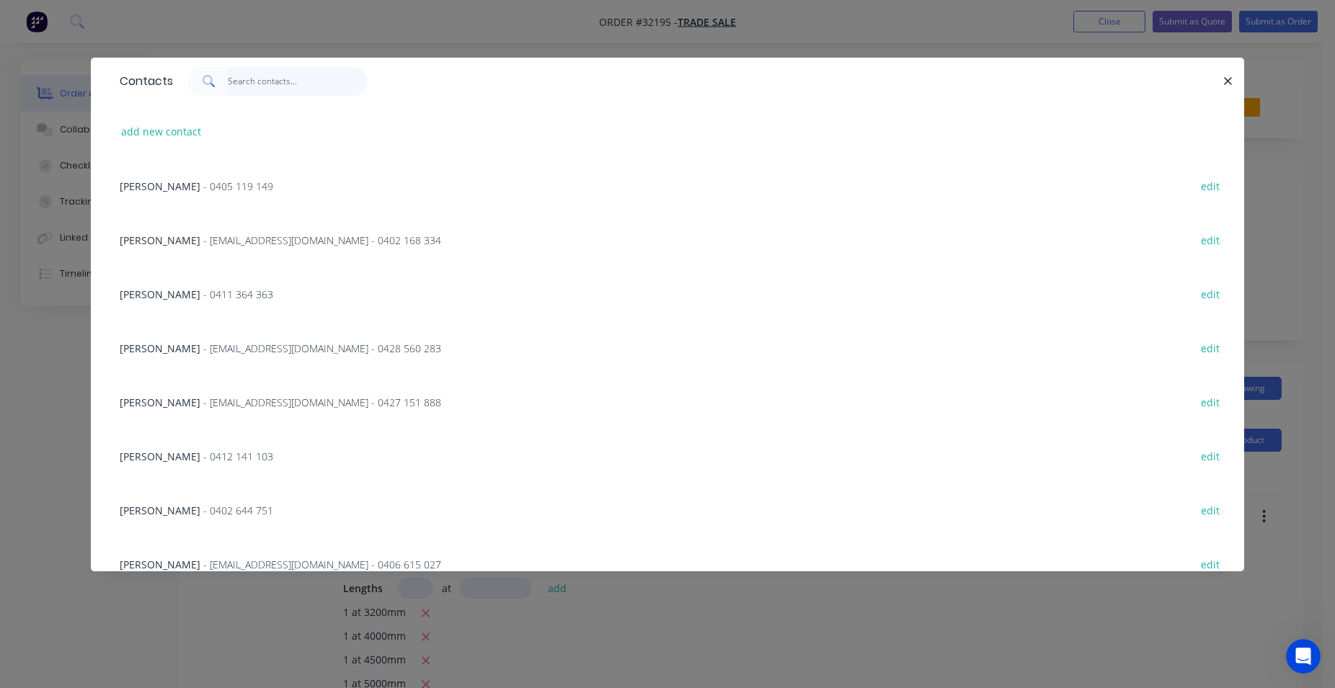
click at [253, 81] on input "text" at bounding box center [298, 81] width 141 height 29
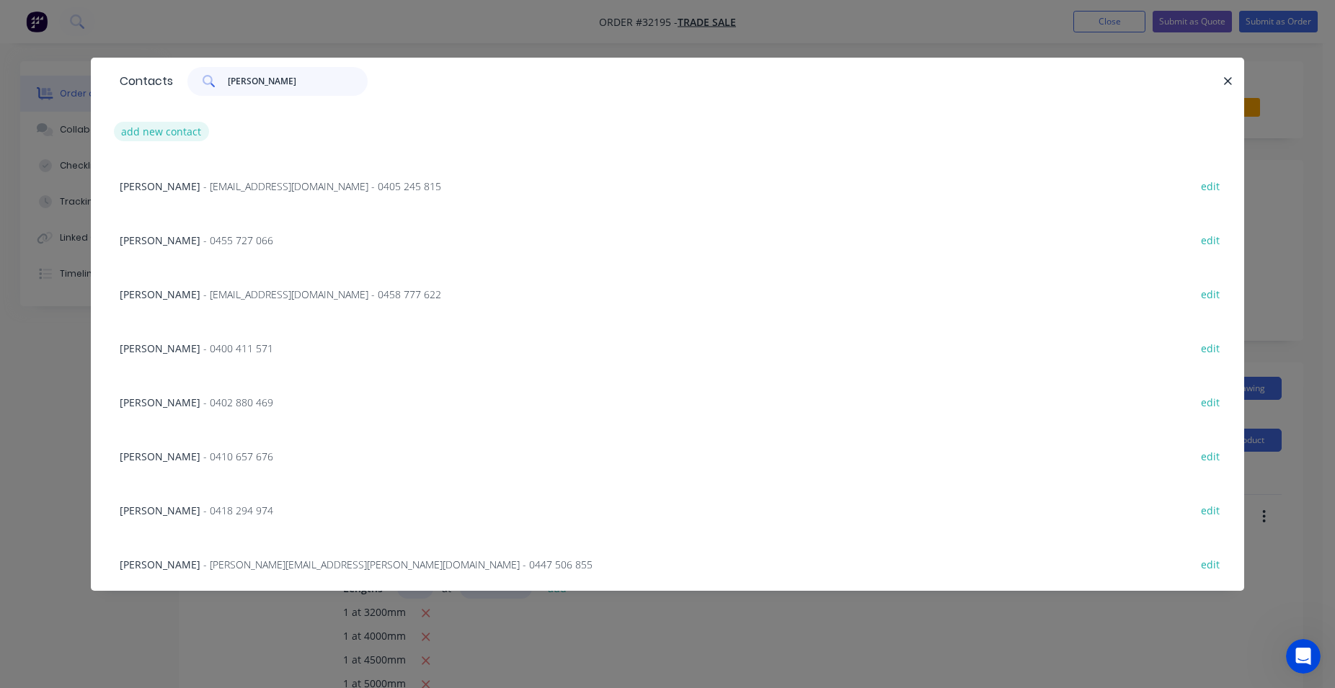
type input "adam"
click at [172, 129] on button "add new contact" at bounding box center [161, 131] width 95 height 19
select select "AU"
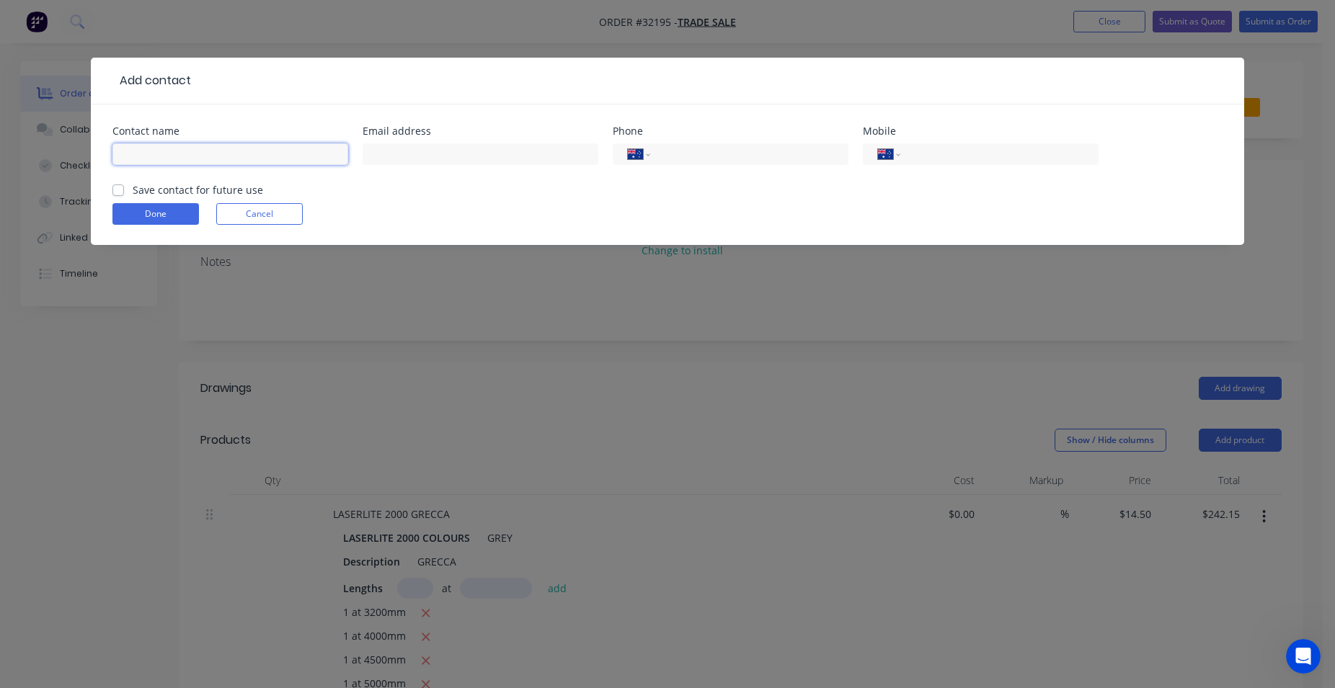
click at [192, 146] on input "text" at bounding box center [230, 154] width 236 height 22
type input "adam"
type input "0481 294 974"
click at [133, 192] on label "Save contact for future use" at bounding box center [198, 189] width 130 height 15
click at [117, 192] on input "Save contact for future use" at bounding box center [118, 189] width 12 height 14
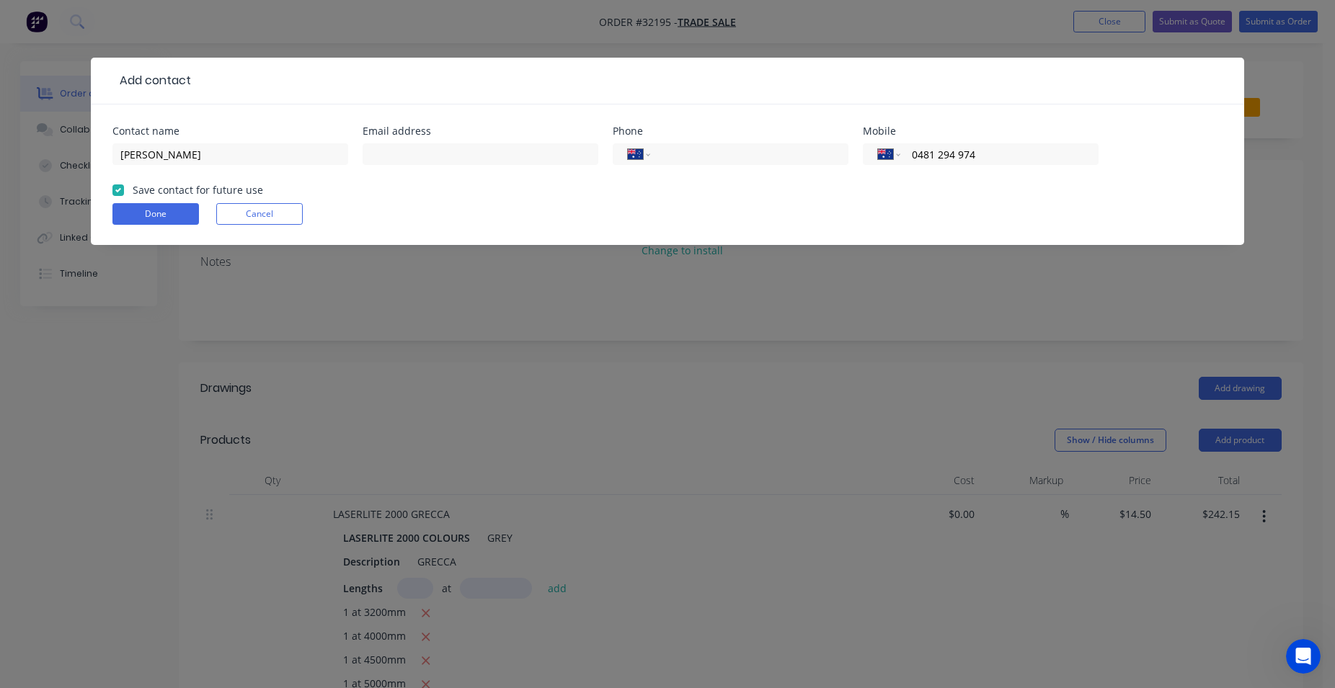
checkbox input "true"
click at [153, 208] on button "Done" at bounding box center [155, 214] width 86 height 22
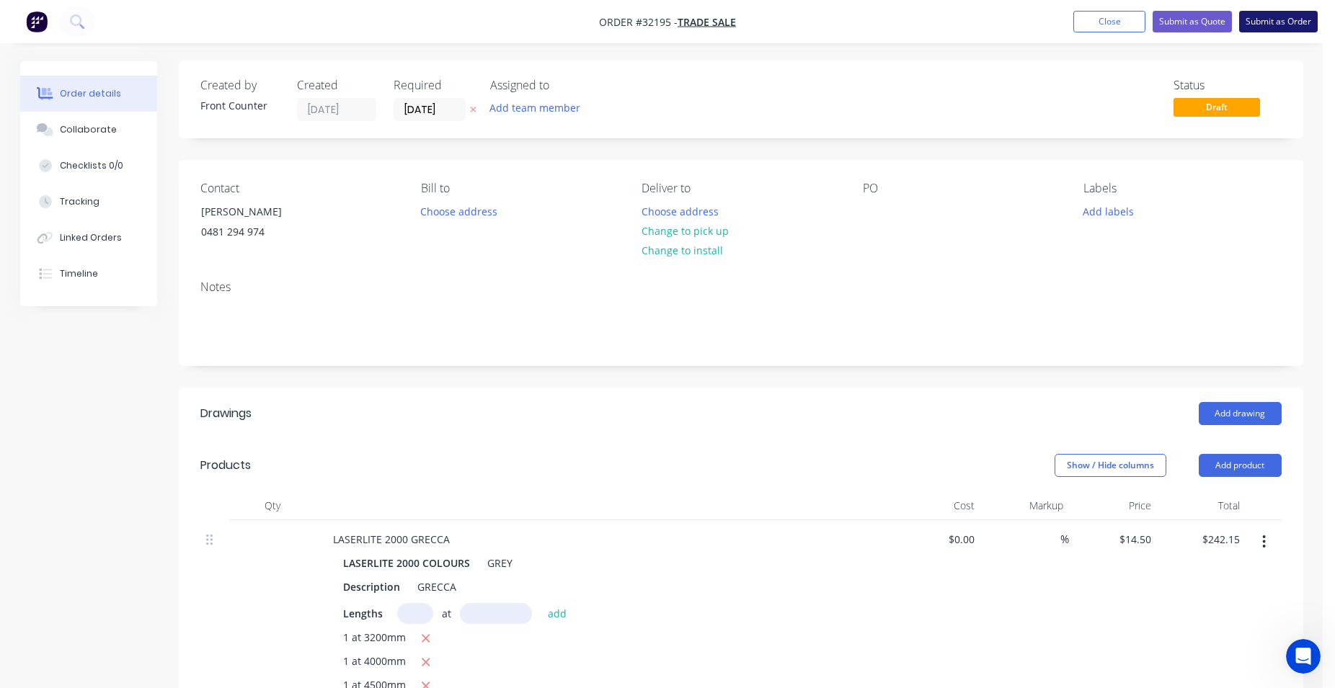
click at [1266, 23] on button "Submit as Order" at bounding box center [1278, 22] width 79 height 22
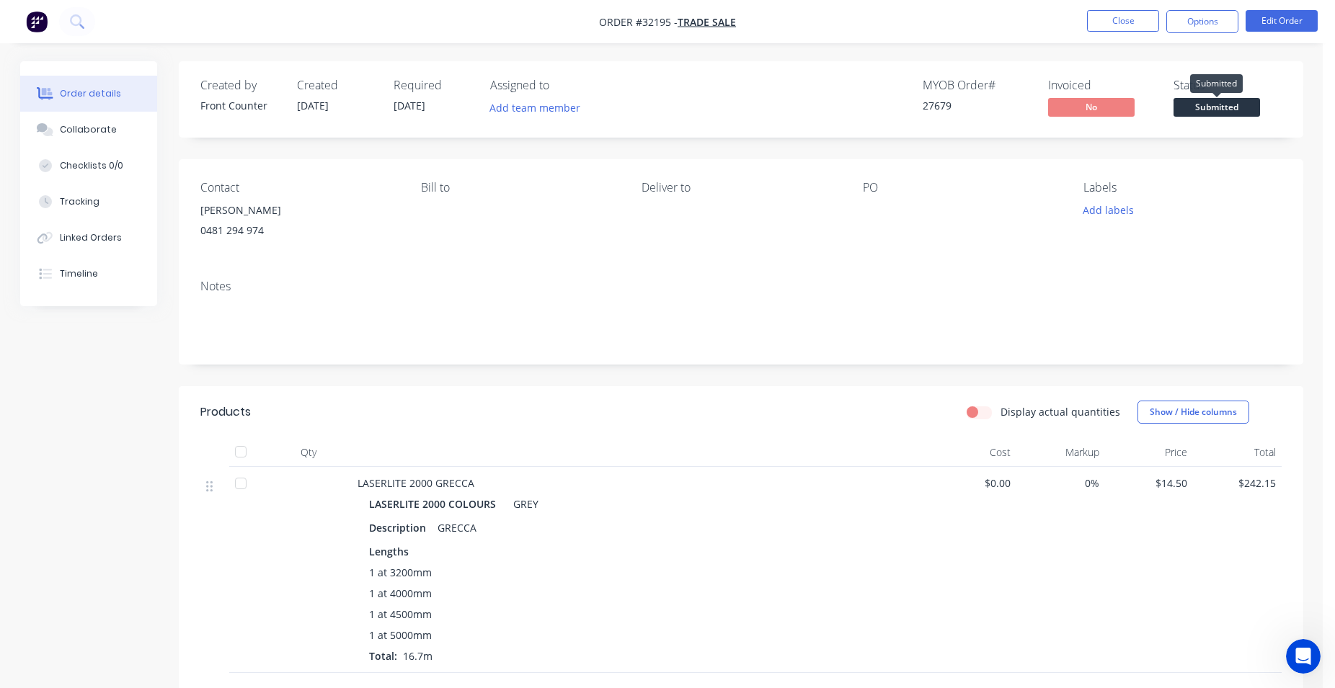
click at [1218, 106] on span "Submitted" at bounding box center [1216, 107] width 86 height 18
click at [1190, 22] on button "Options" at bounding box center [1202, 21] width 72 height 23
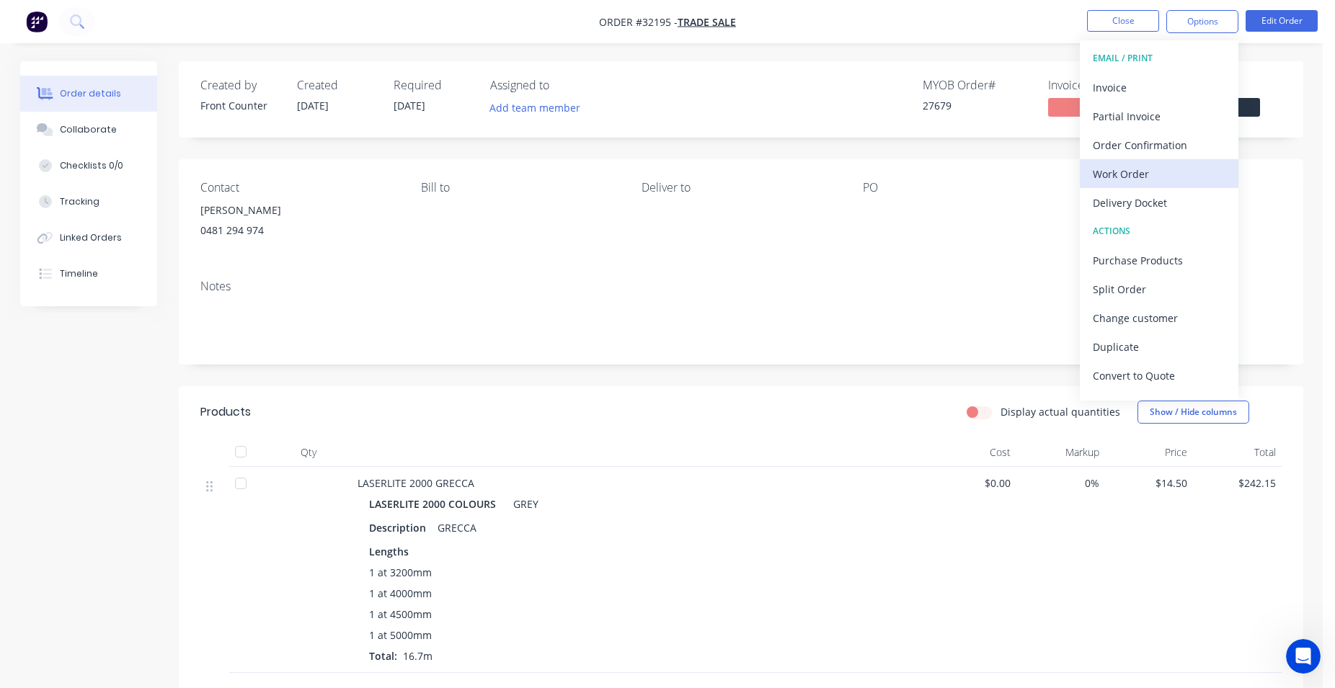
click at [1136, 173] on div "Work Order" at bounding box center [1159, 174] width 133 height 21
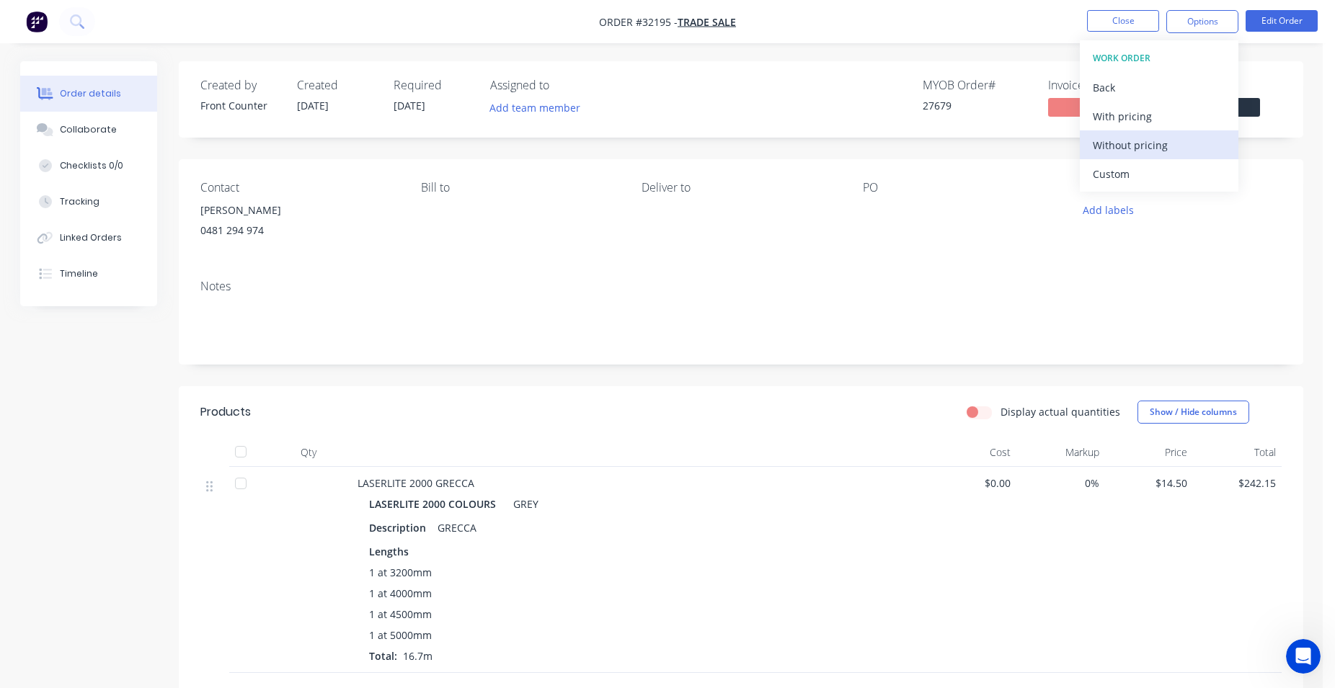
click at [1170, 130] on button "Without pricing" at bounding box center [1159, 144] width 159 height 29
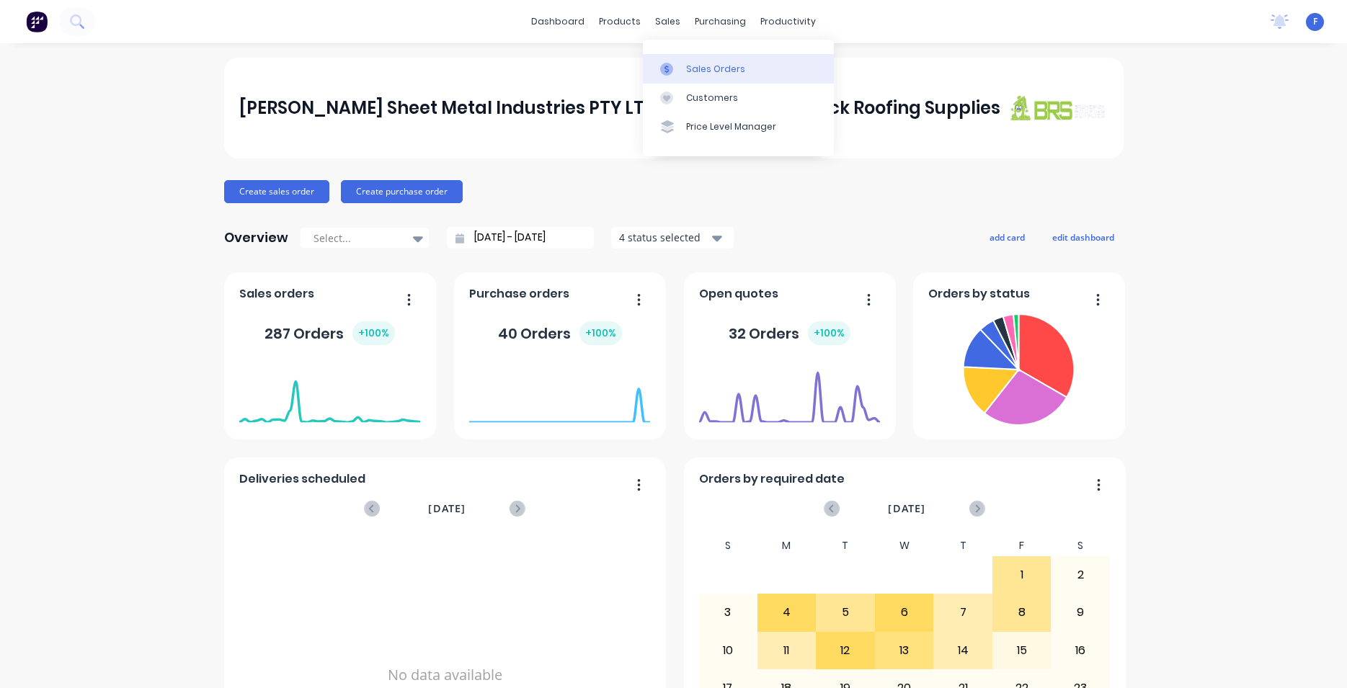
click at [710, 66] on div "Sales Orders" at bounding box center [715, 69] width 59 height 13
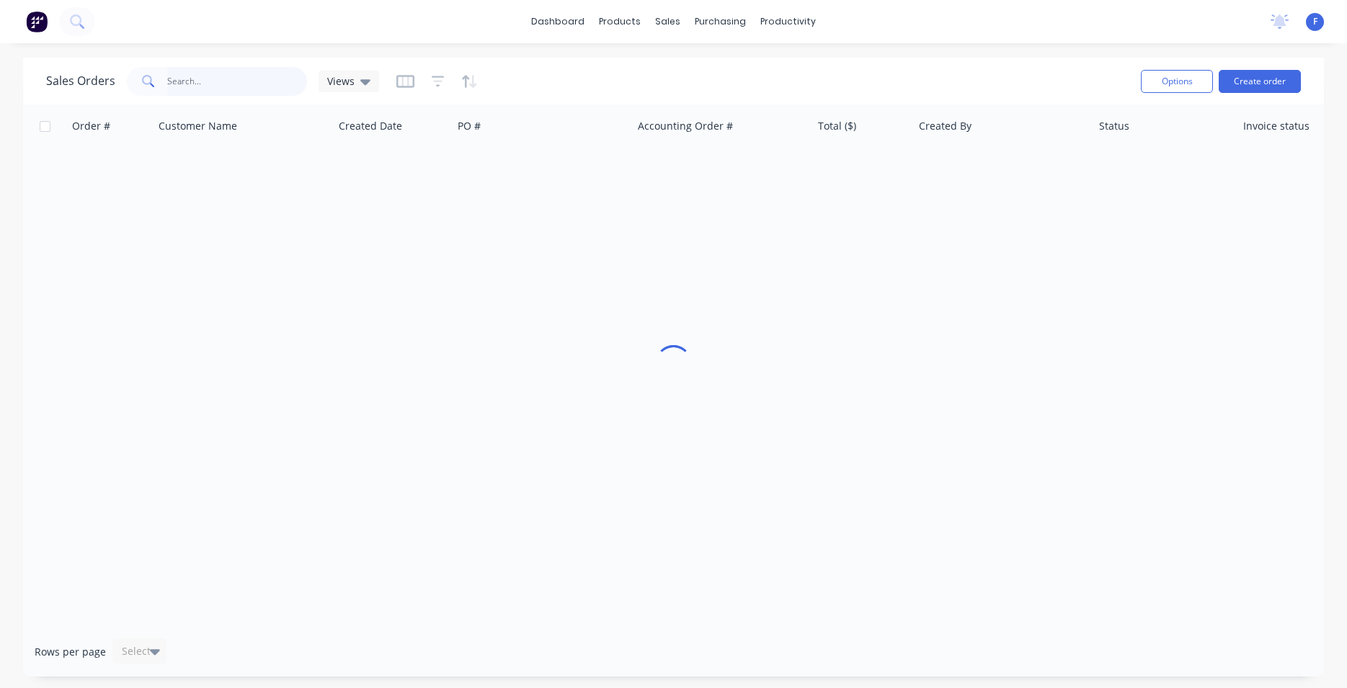
click at [247, 79] on input "text" at bounding box center [237, 81] width 141 height 29
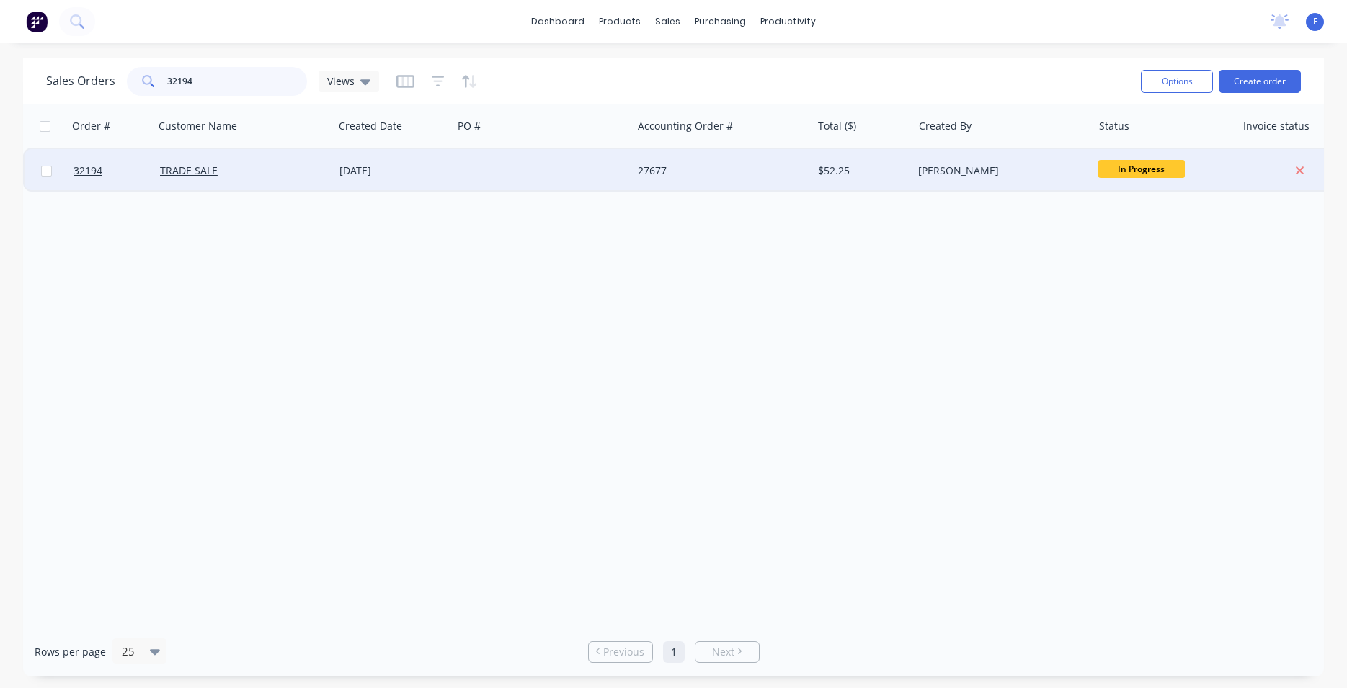
type input "32194"
click at [591, 173] on div at bounding box center [542, 170] width 179 height 43
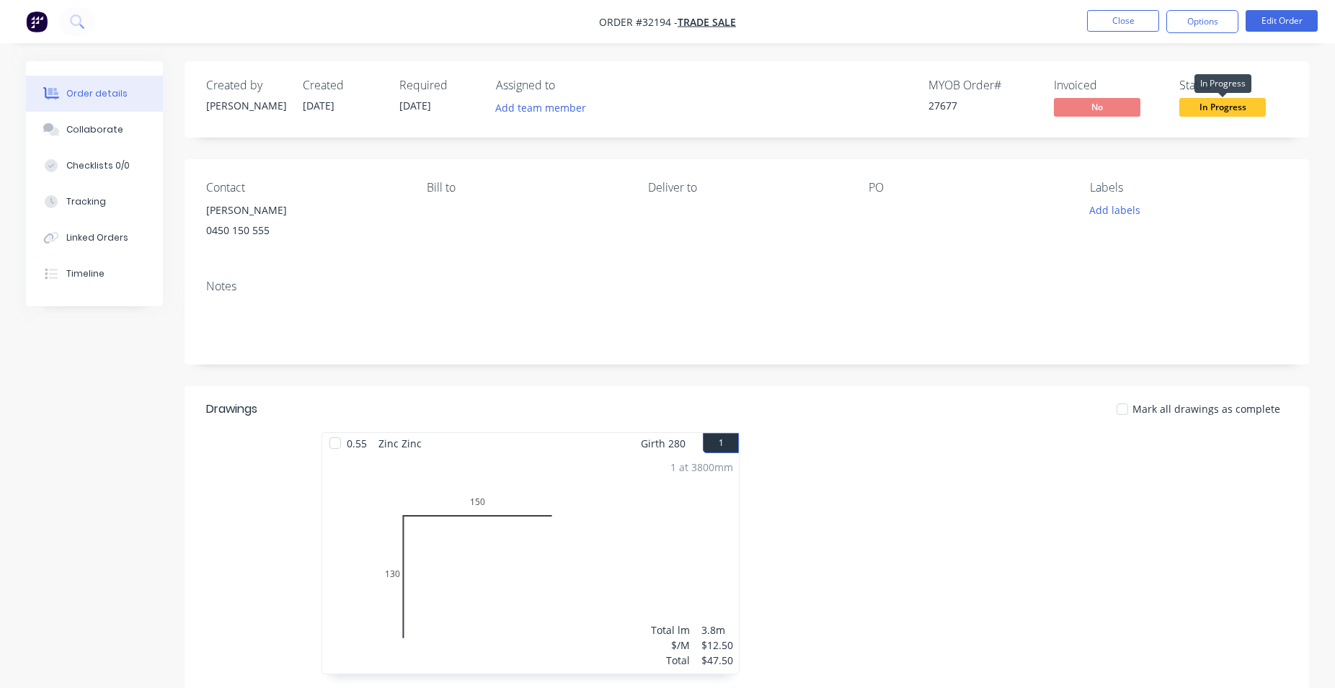
click at [1233, 107] on span "In Progress" at bounding box center [1222, 107] width 86 height 18
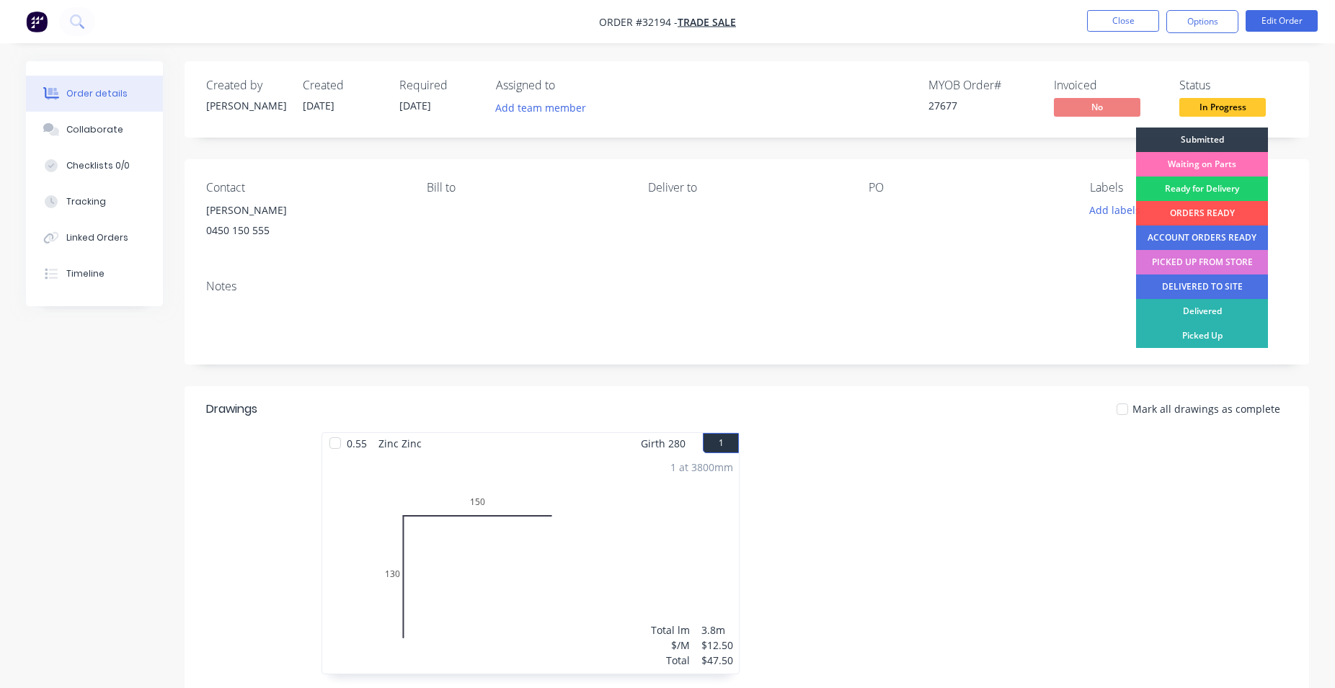
click at [1216, 262] on div "PICKED UP FROM STORE" at bounding box center [1202, 262] width 132 height 25
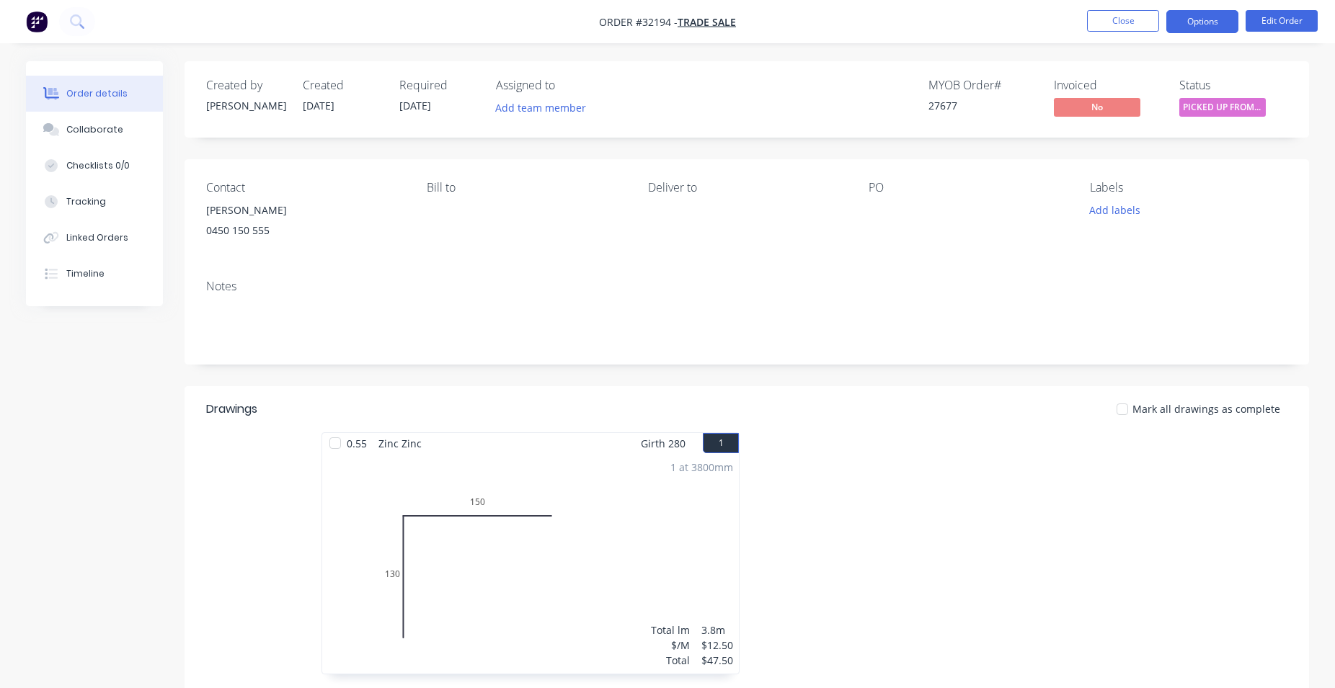
click at [1204, 25] on button "Options" at bounding box center [1202, 21] width 72 height 23
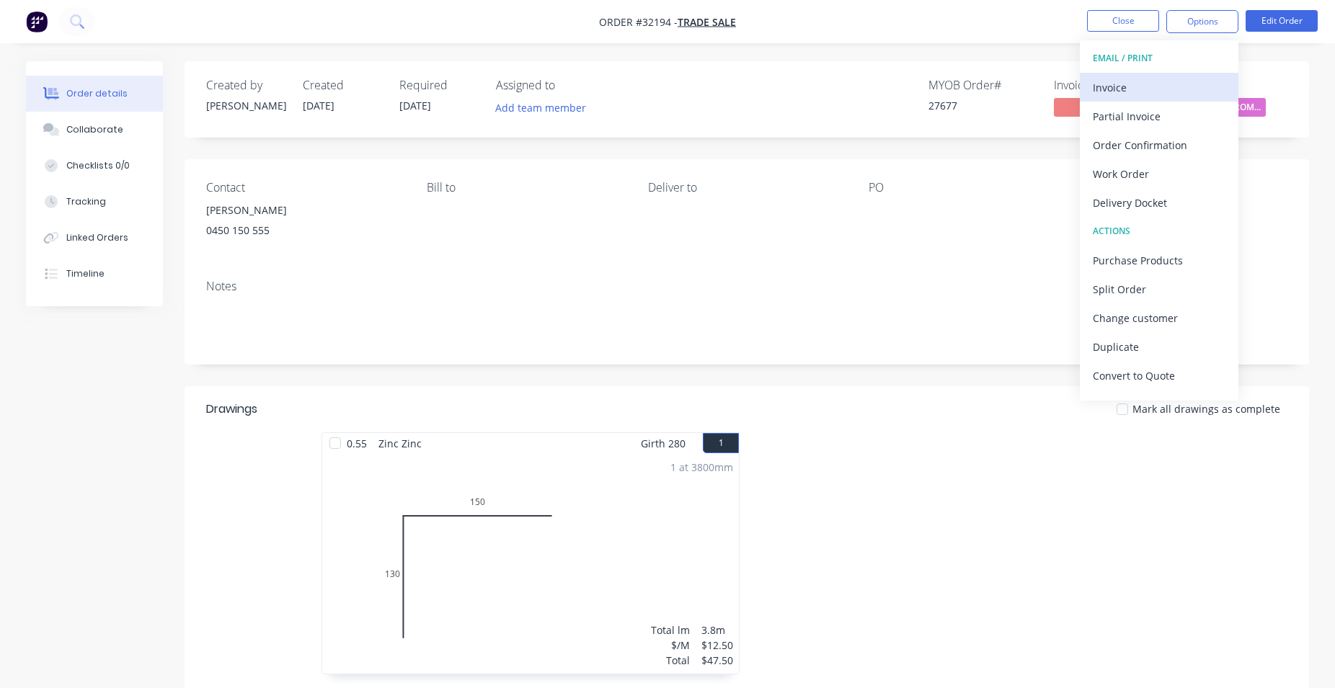
click at [1170, 88] on div "Invoice" at bounding box center [1159, 87] width 133 height 21
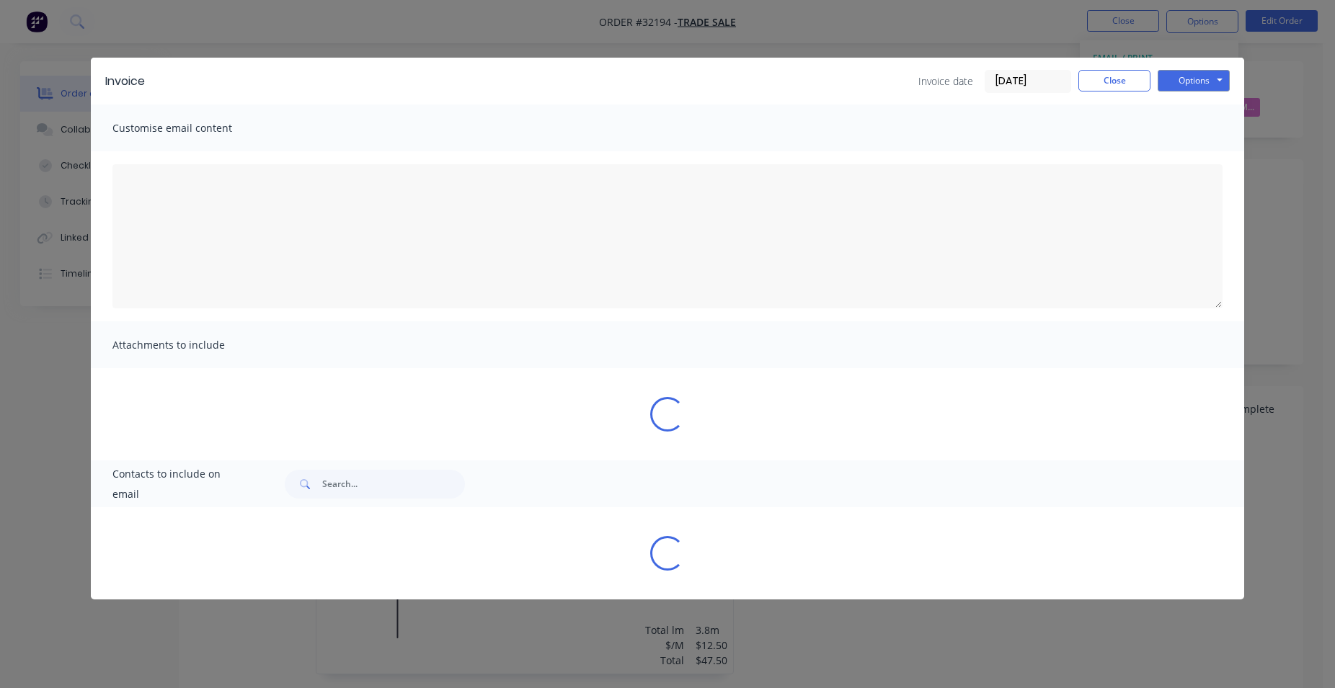
type textarea "A PDF copy of the order has been attached to this email. To view your order onl…"
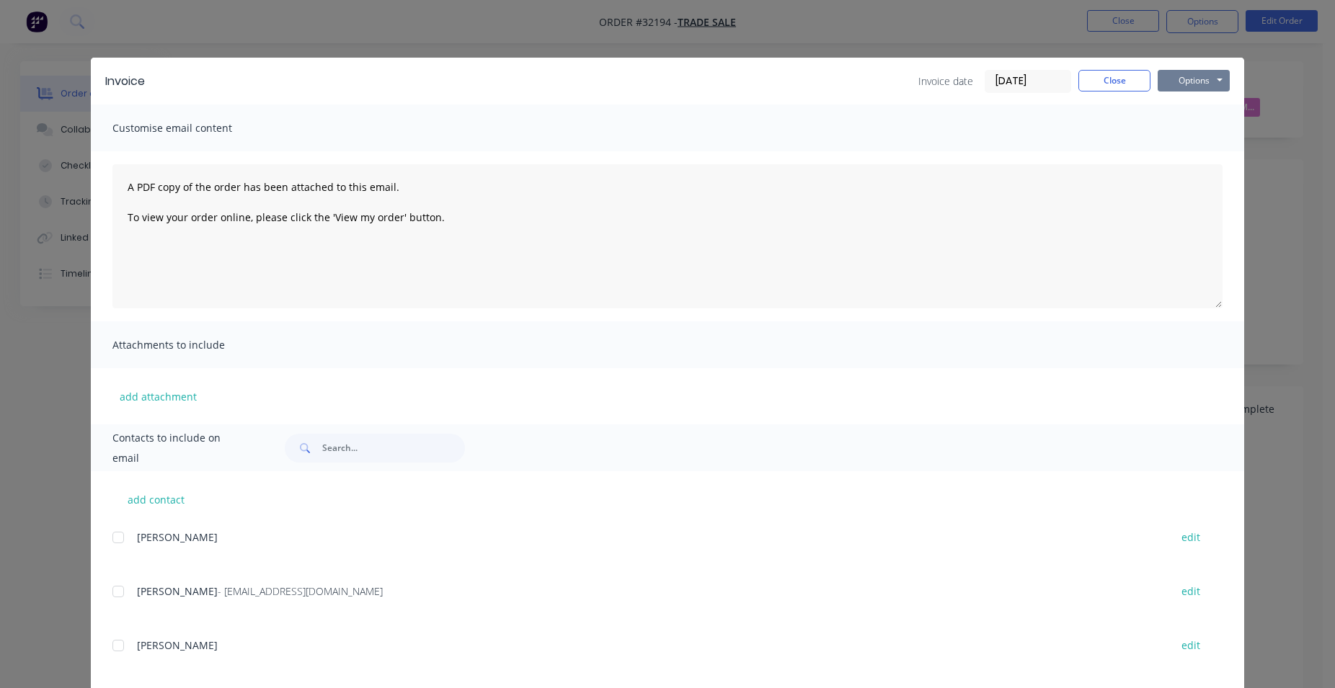
click at [1195, 88] on button "Options" at bounding box center [1193, 81] width 72 height 22
click at [1203, 131] on button "Print" at bounding box center [1203, 130] width 92 height 24
click at [1122, 86] on button "Close" at bounding box center [1114, 81] width 72 height 22
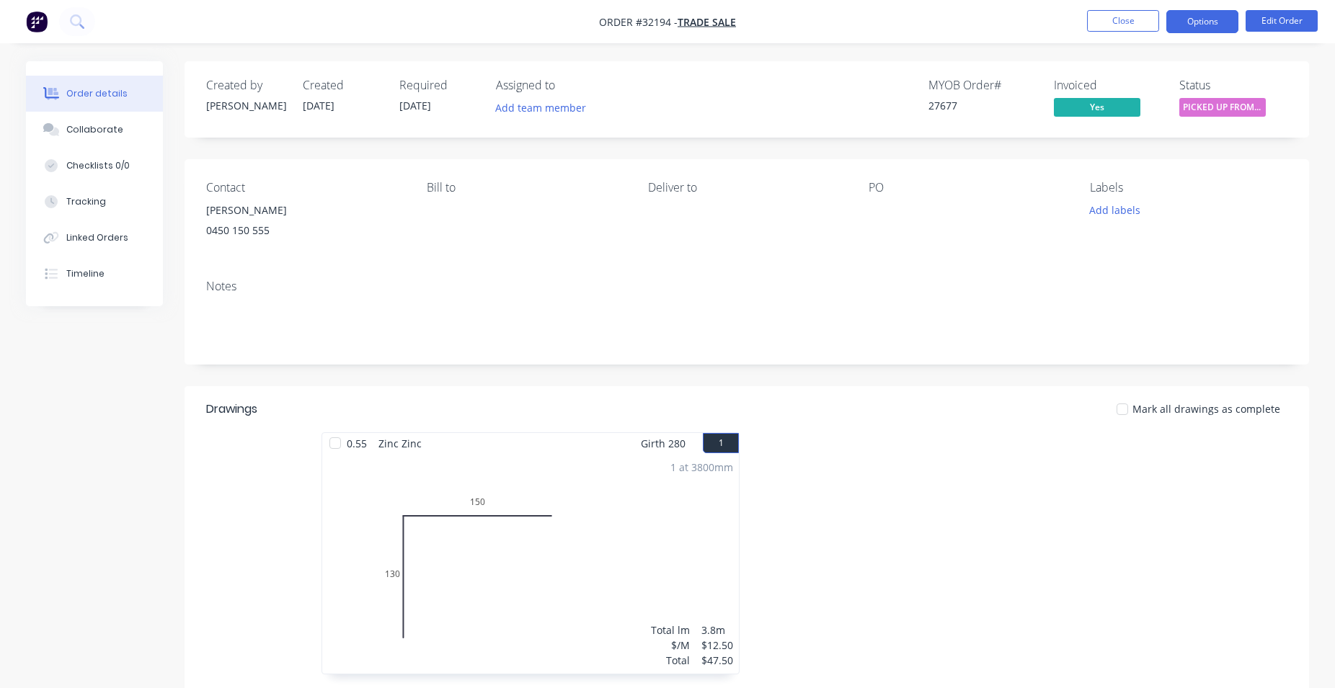
click at [1213, 22] on button "Options" at bounding box center [1202, 21] width 72 height 23
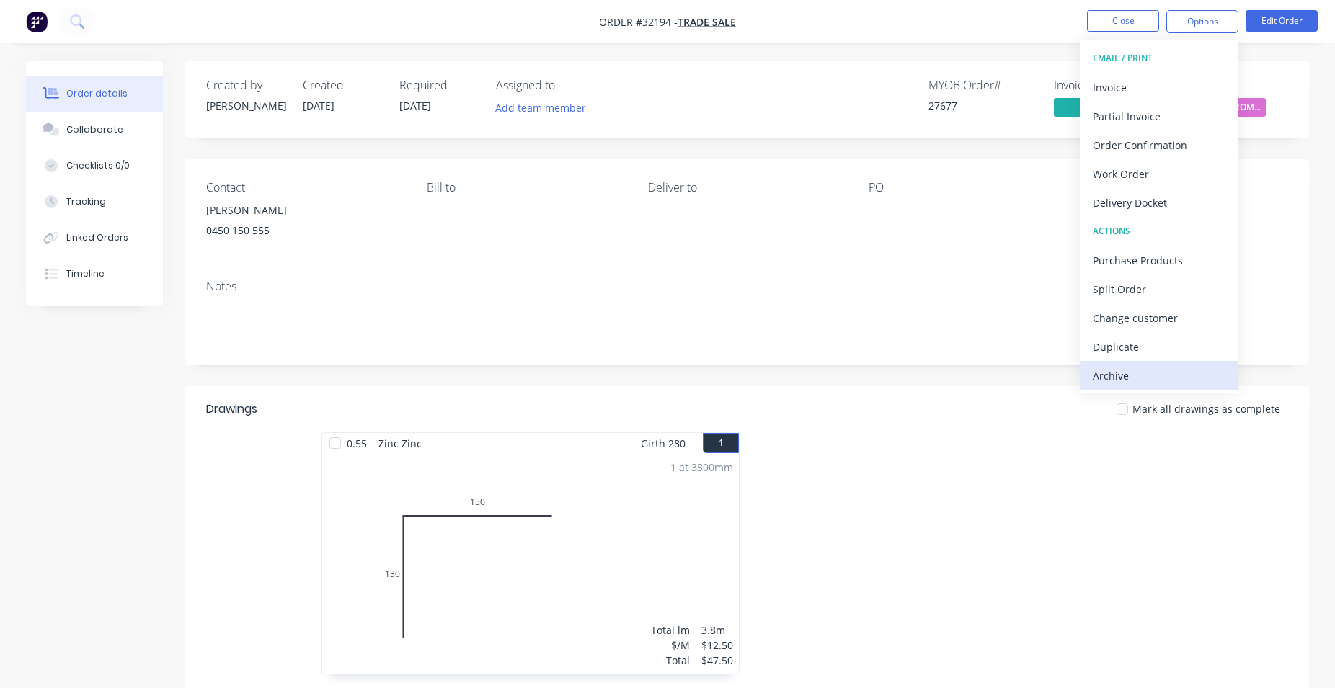
click at [1119, 383] on div "Archive" at bounding box center [1159, 375] width 133 height 21
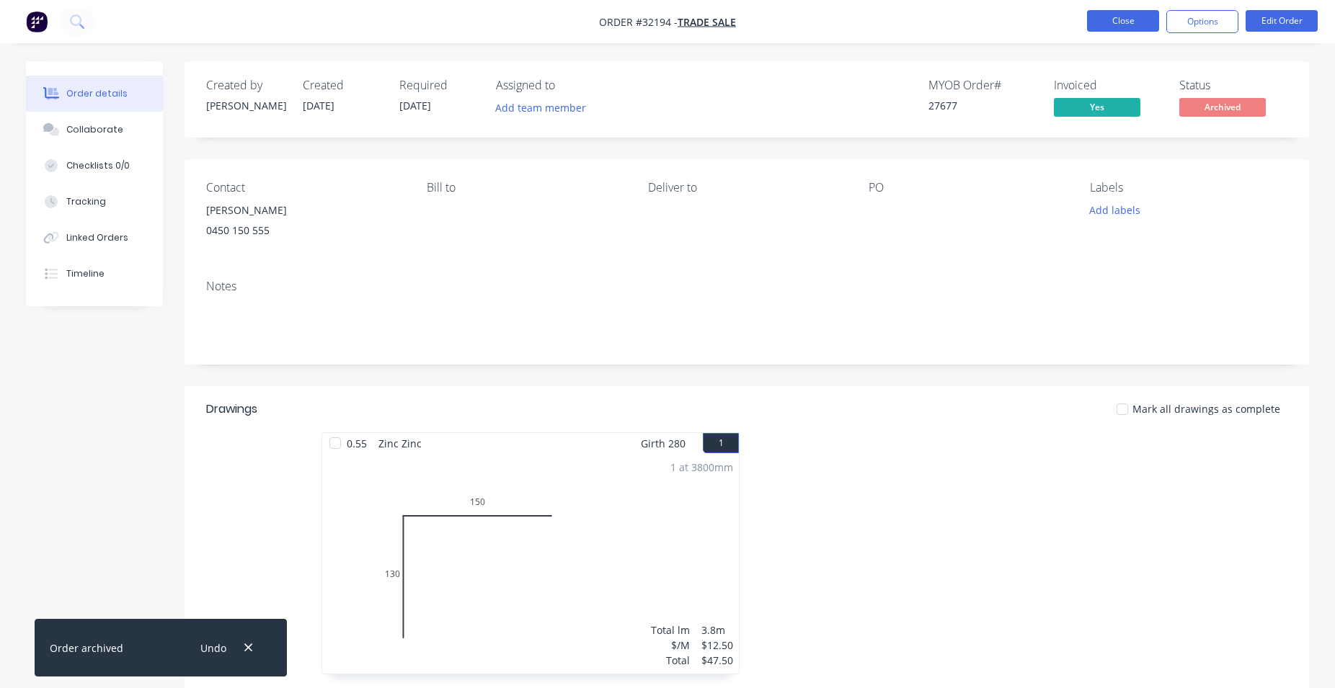
click at [1129, 22] on button "Close" at bounding box center [1123, 21] width 72 height 22
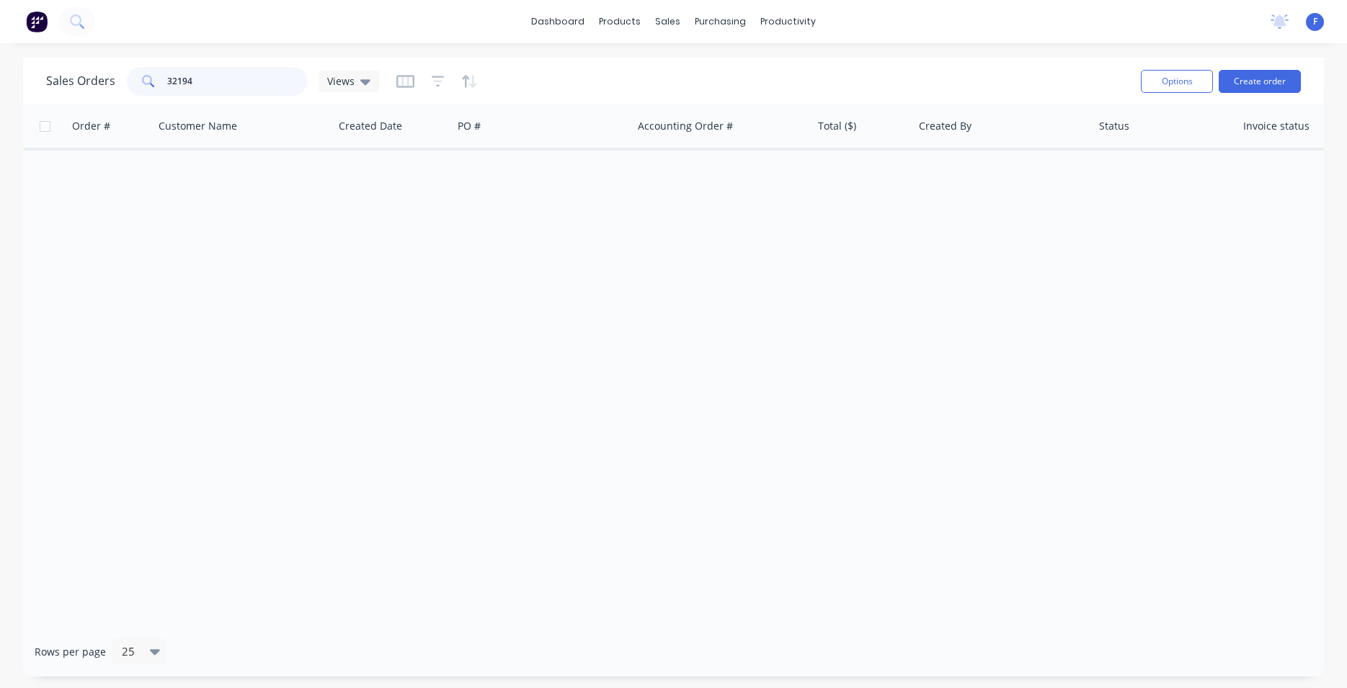
click at [201, 74] on input "32194" at bounding box center [237, 81] width 141 height 29
type input "3"
